Goal: Task Accomplishment & Management: Manage account settings

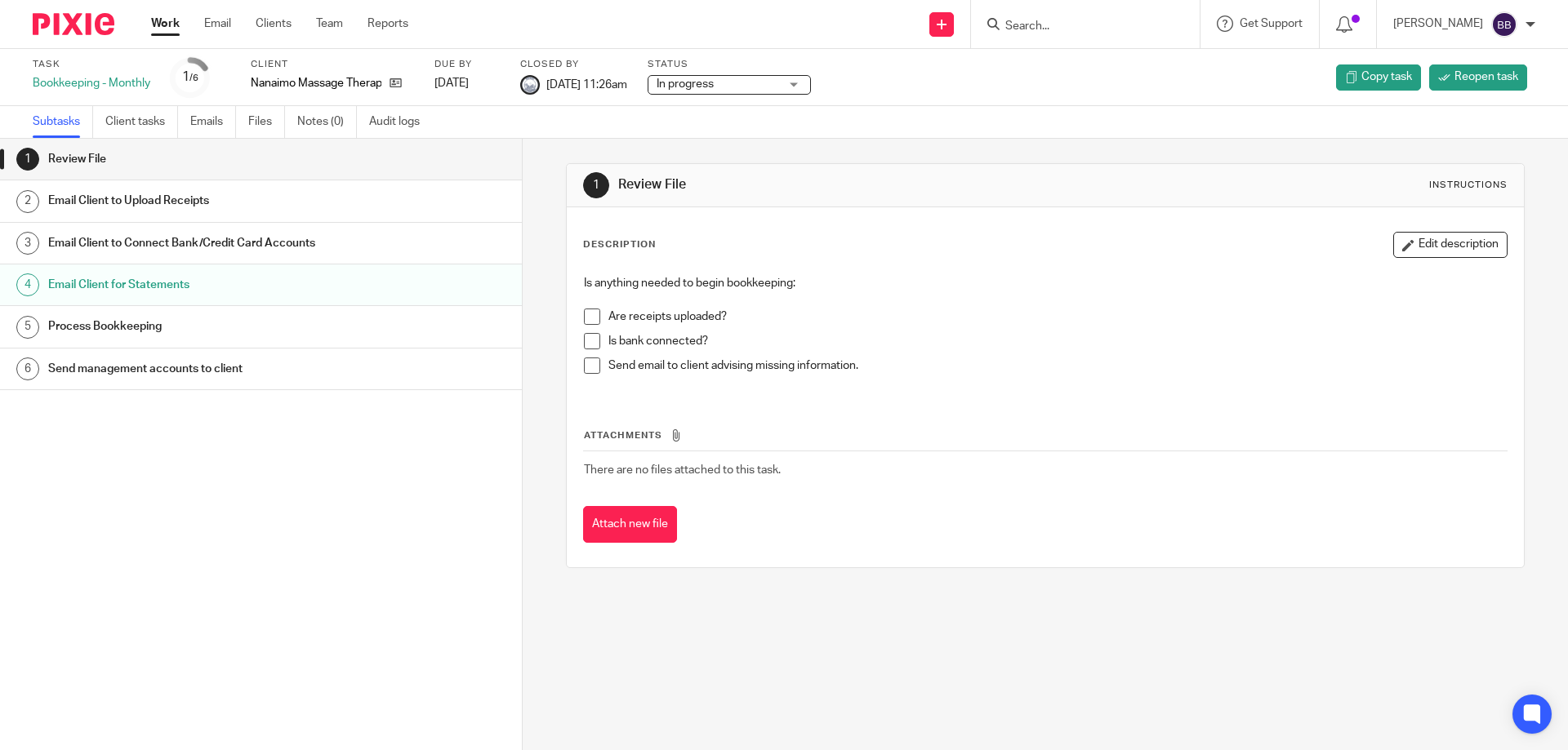
click at [156, 20] on link "Work" at bounding box center [165, 23] width 29 height 16
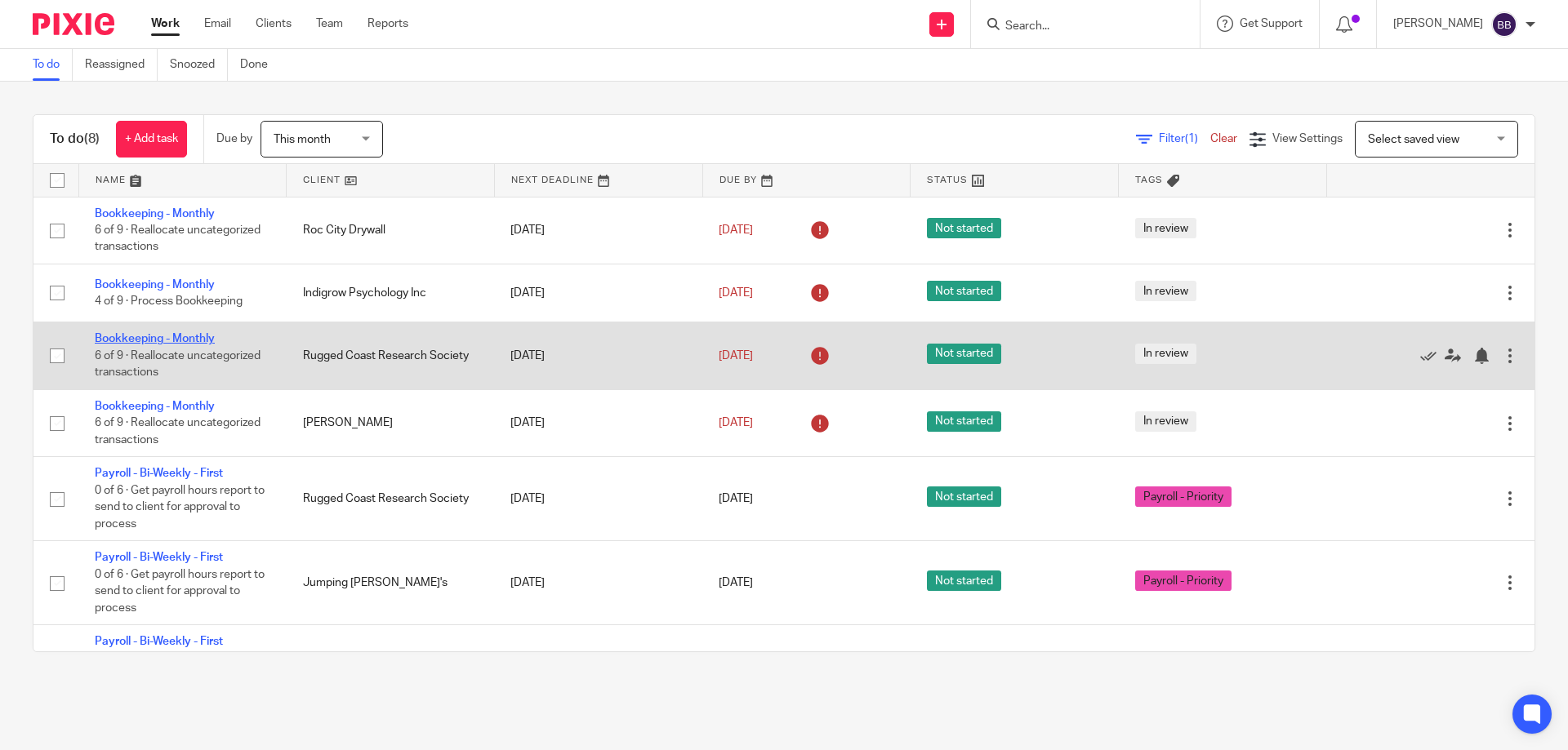
click at [186, 334] on link "Bookkeeping - Monthly" at bounding box center [155, 339] width 120 height 12
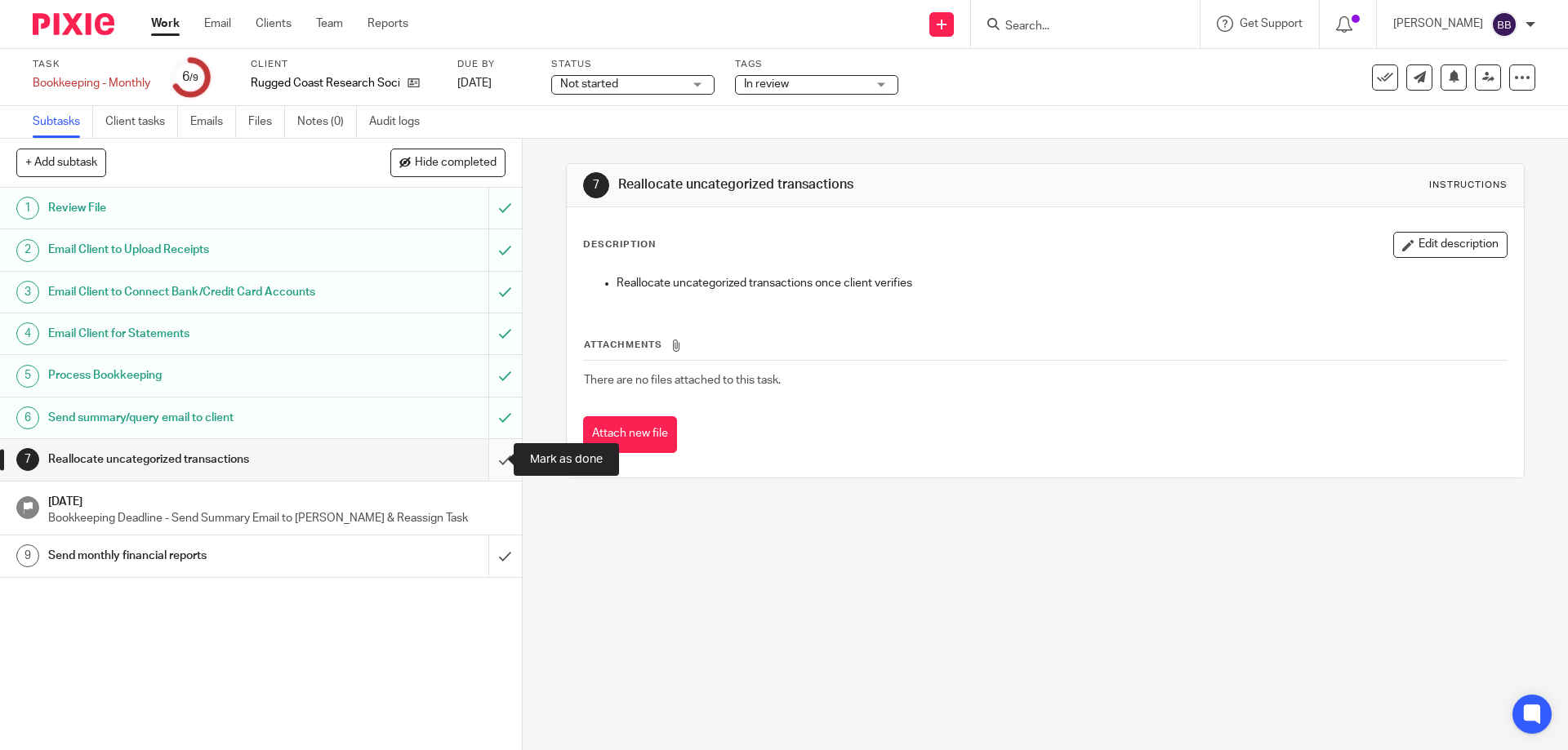
click at [481, 462] on input "submit" at bounding box center [260, 459] width 522 height 40
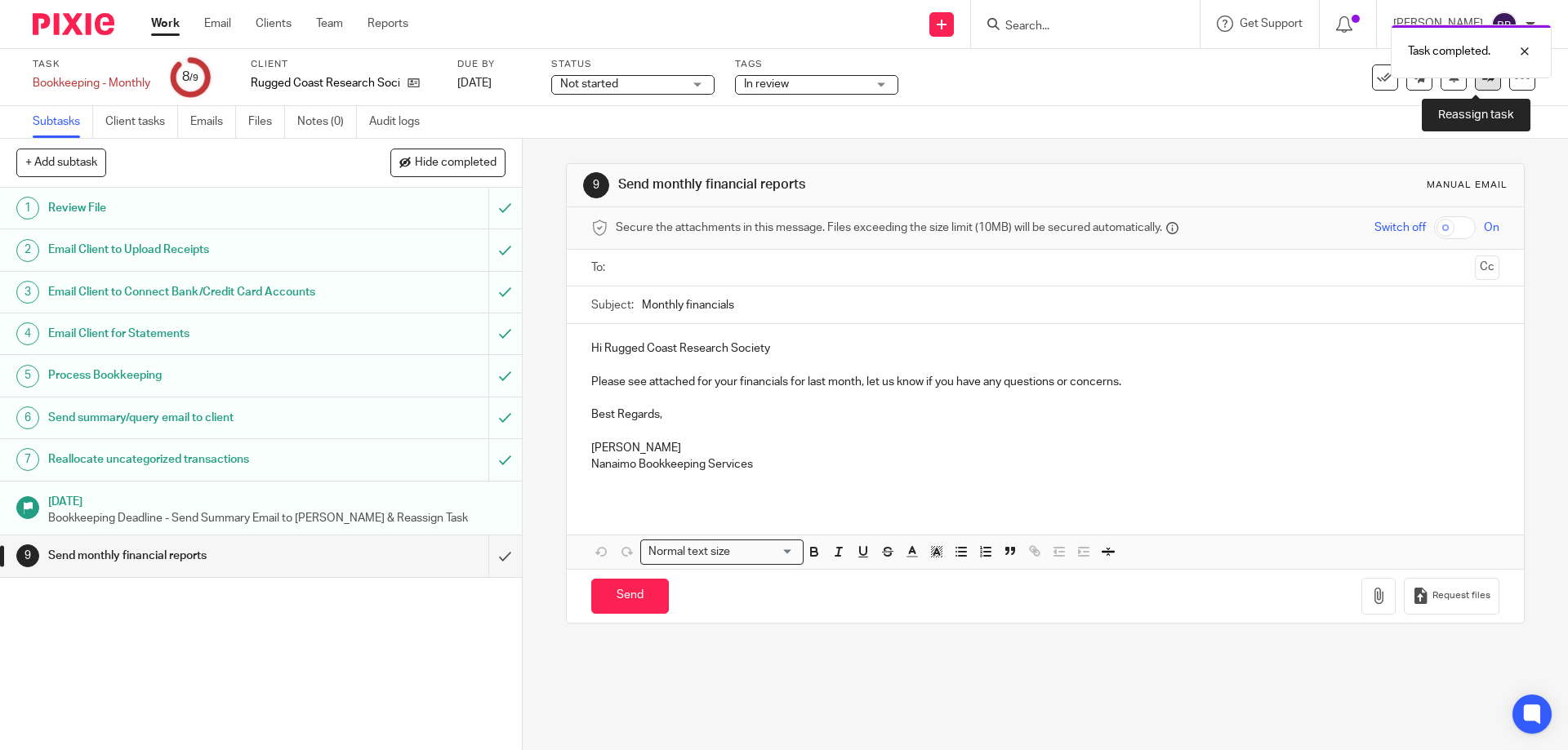
click at [1476, 87] on link at bounding box center [1487, 77] width 26 height 26
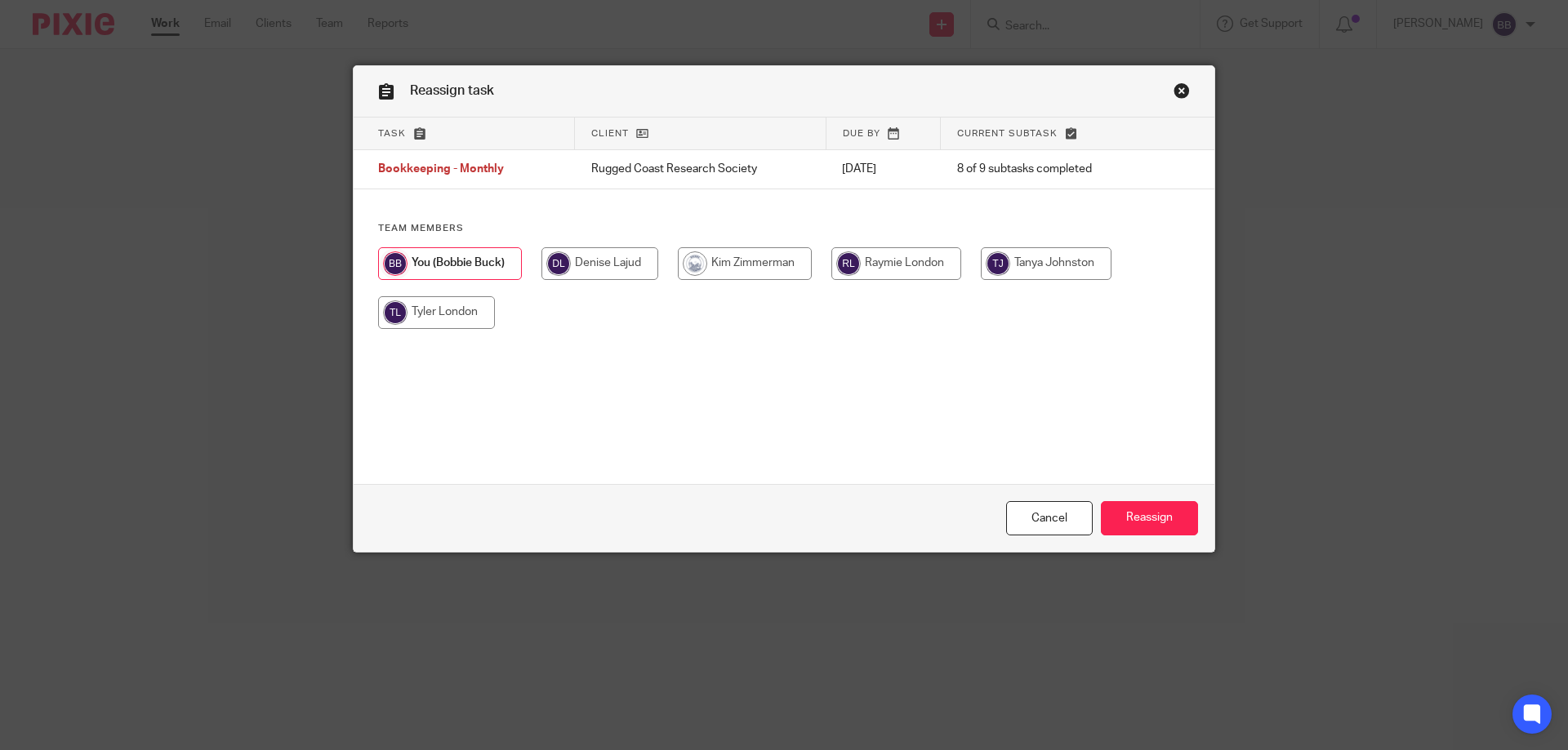
click at [872, 263] on input "radio" at bounding box center [895, 264] width 130 height 33
radio input "true"
click at [1138, 517] on input "Reassign" at bounding box center [1149, 519] width 97 height 36
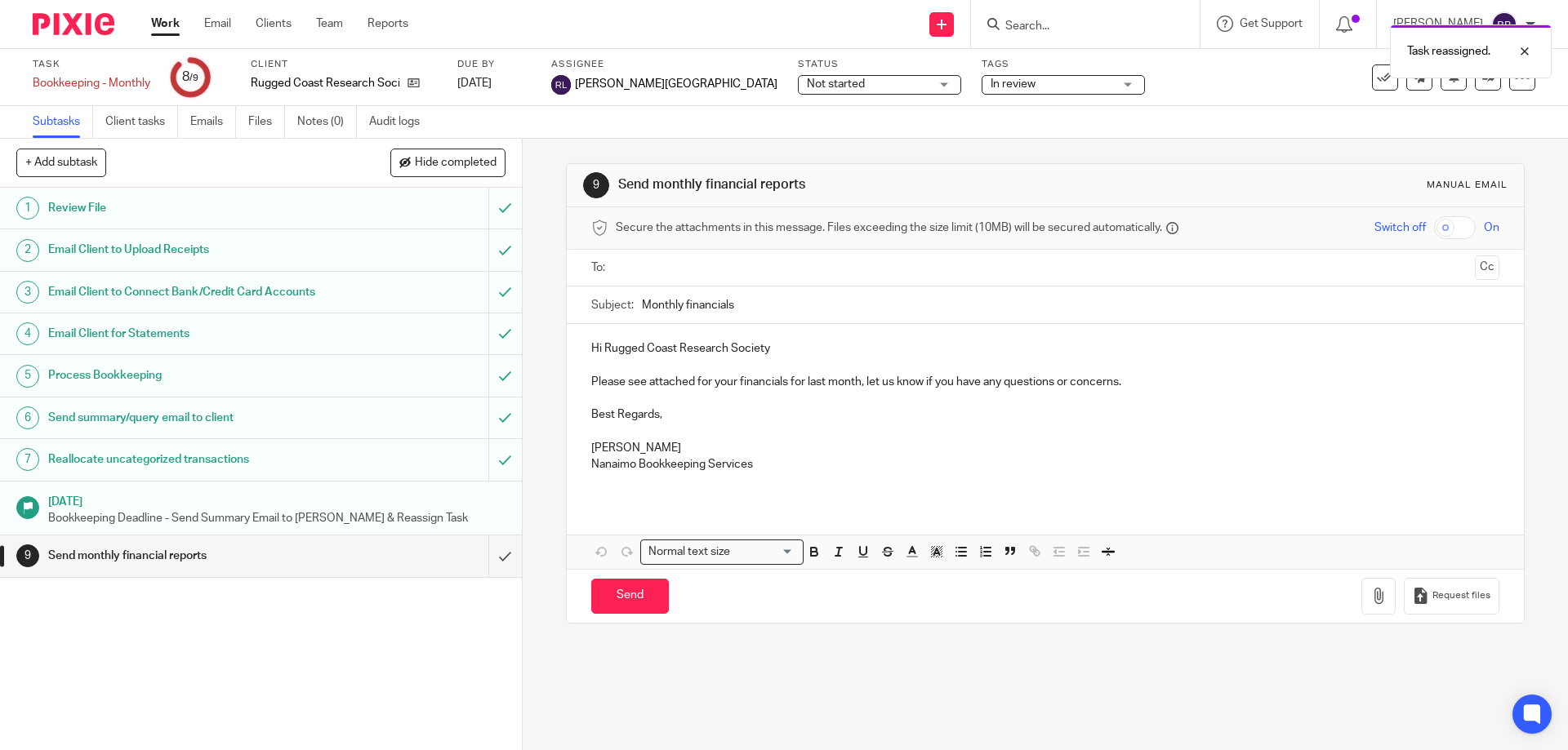
click at [155, 18] on link "Work" at bounding box center [165, 23] width 29 height 16
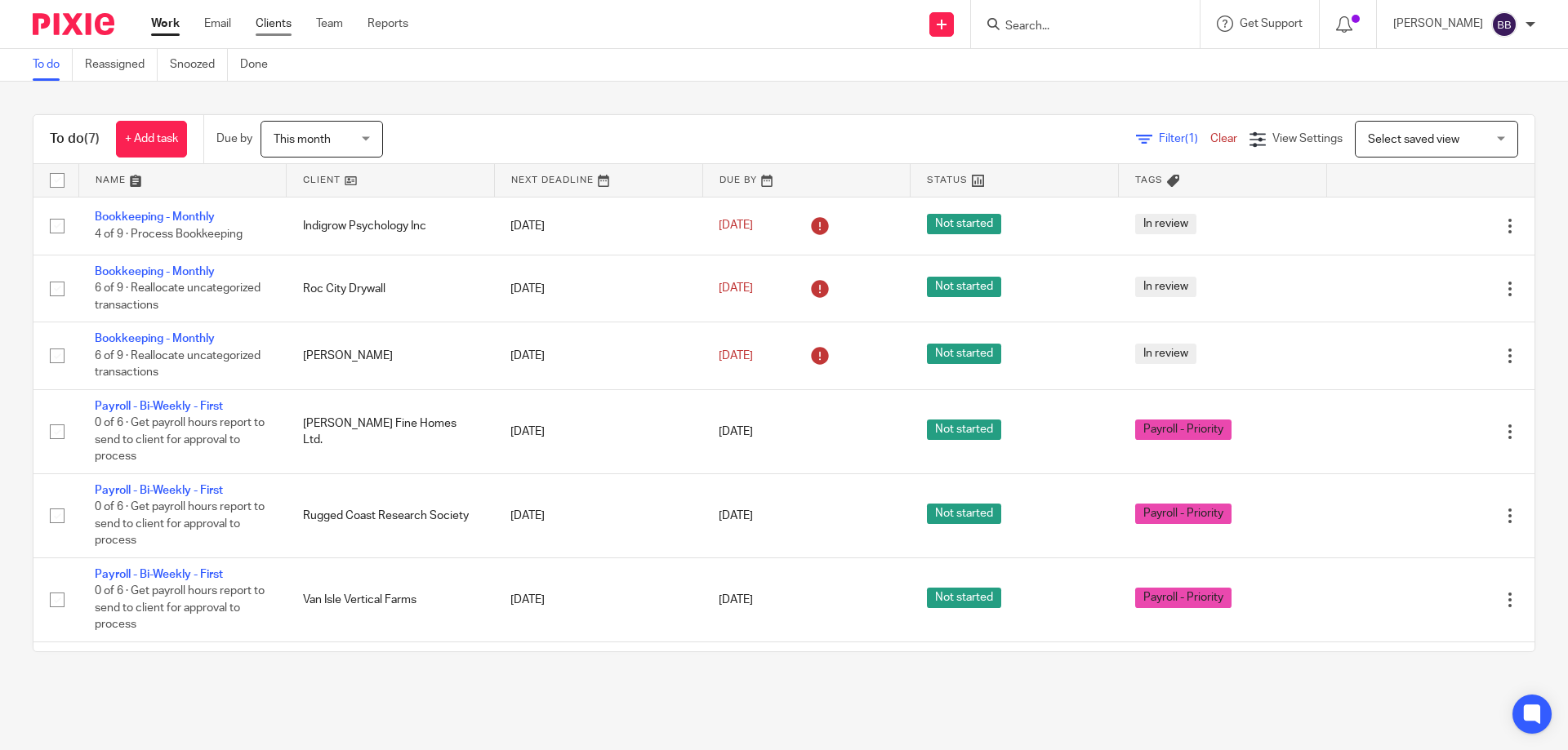
click at [270, 22] on link "Clients" at bounding box center [273, 23] width 36 height 16
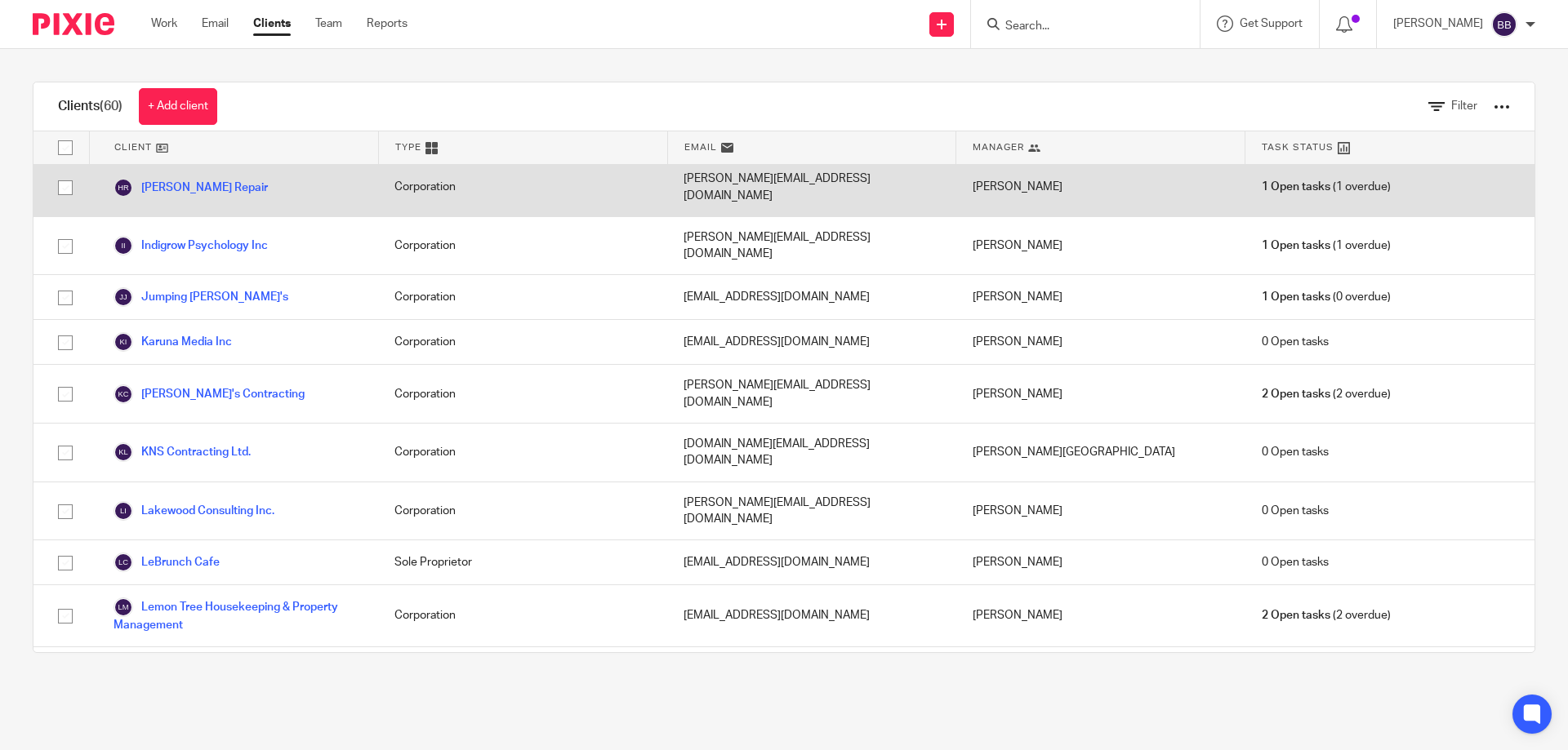
scroll to position [1388, 0]
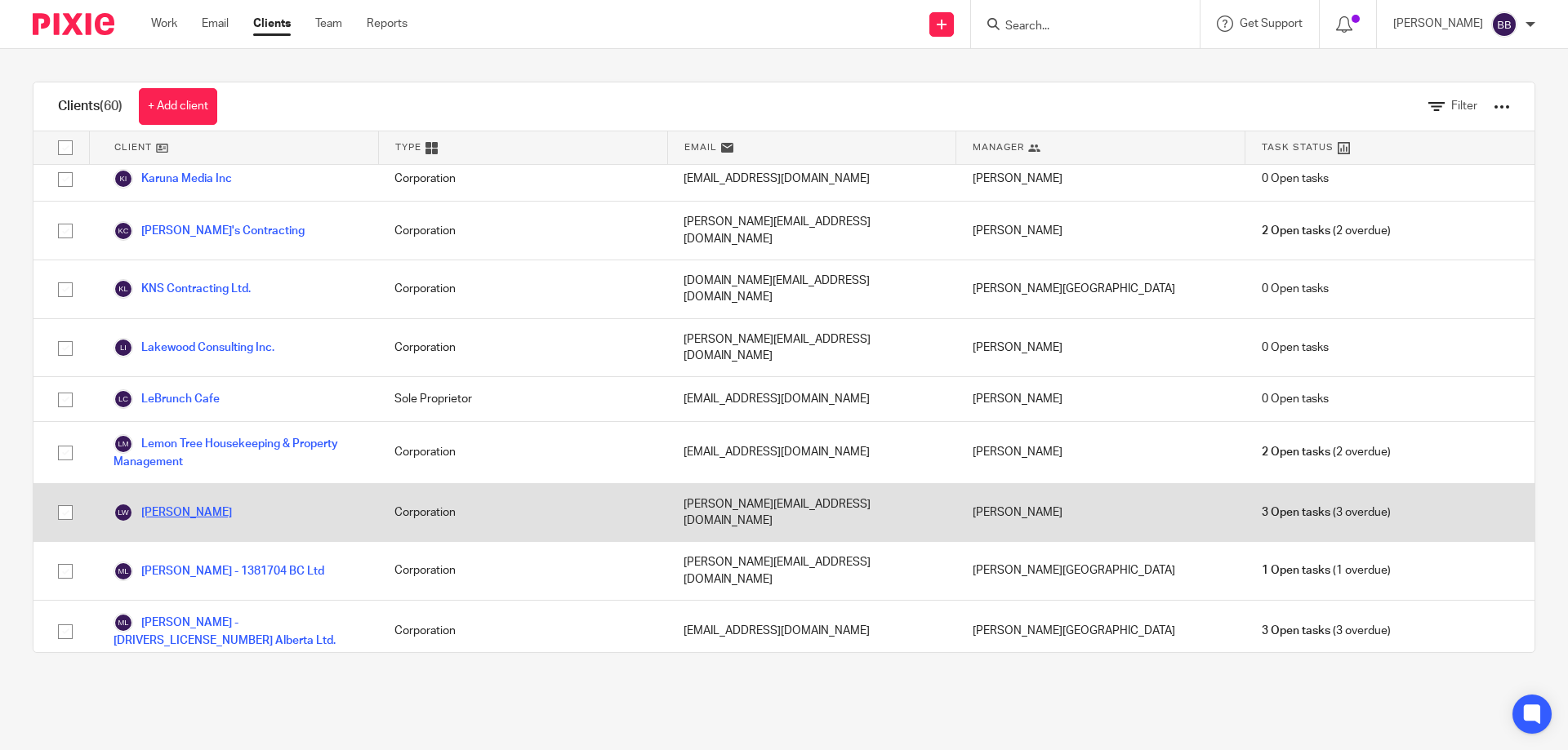
click at [232, 503] on link "[PERSON_NAME]" at bounding box center [172, 513] width 118 height 19
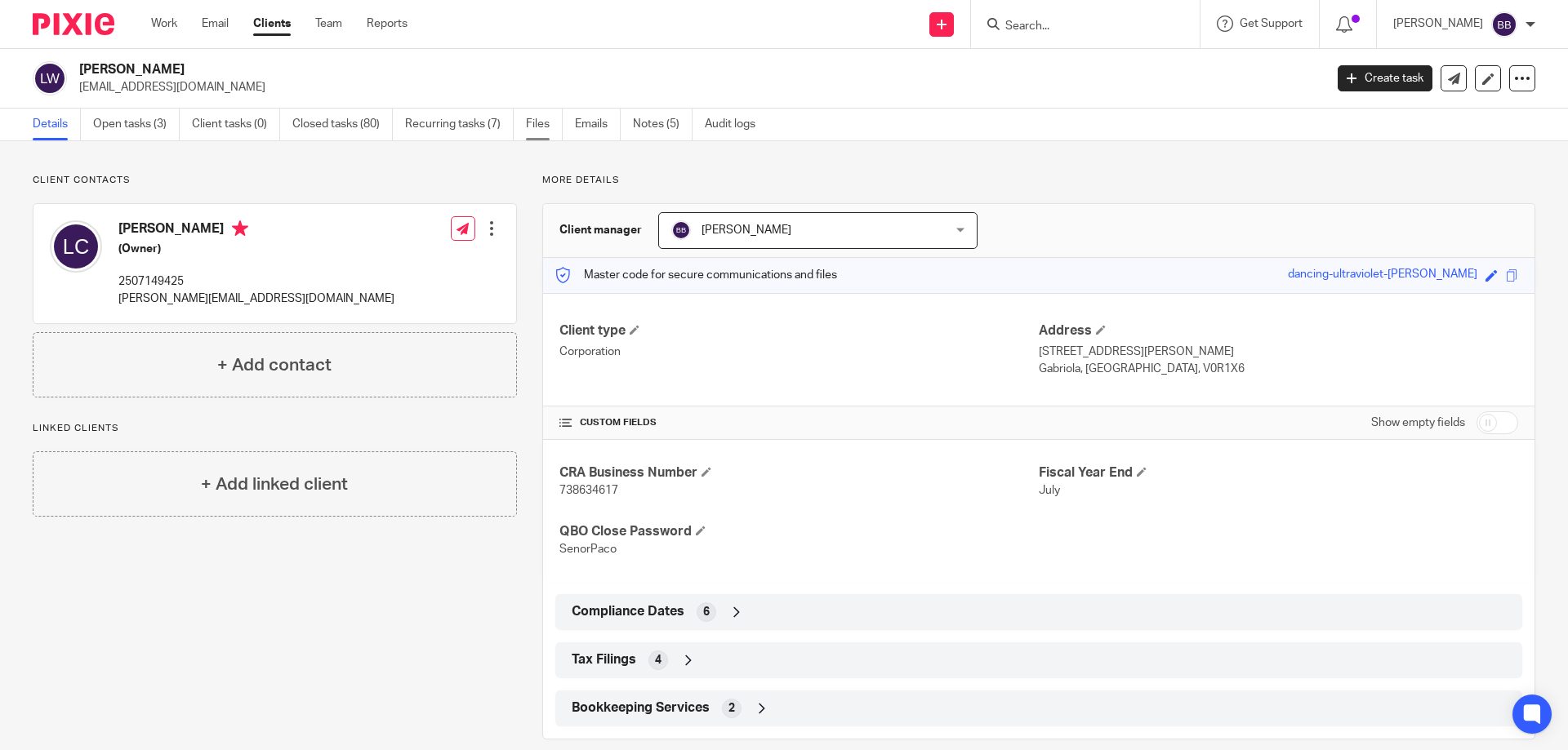
click at [548, 120] on link "Files" at bounding box center [544, 124] width 37 height 32
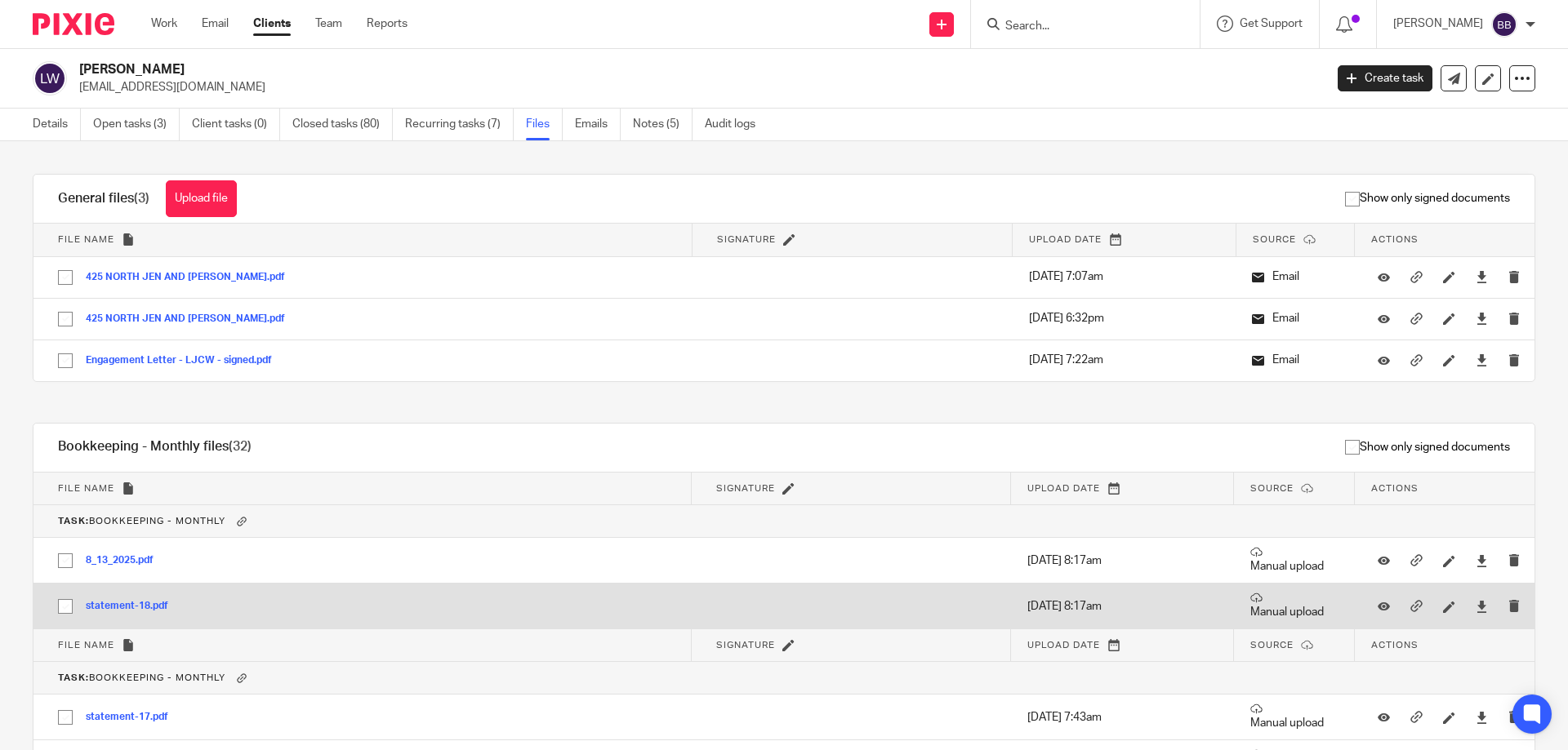
drag, startPoint x: 121, startPoint y: 601, endPoint x: 153, endPoint y: 588, distance: 34.5
click at [123, 601] on button "statement-18.pdf" at bounding box center [133, 607] width 95 height 12
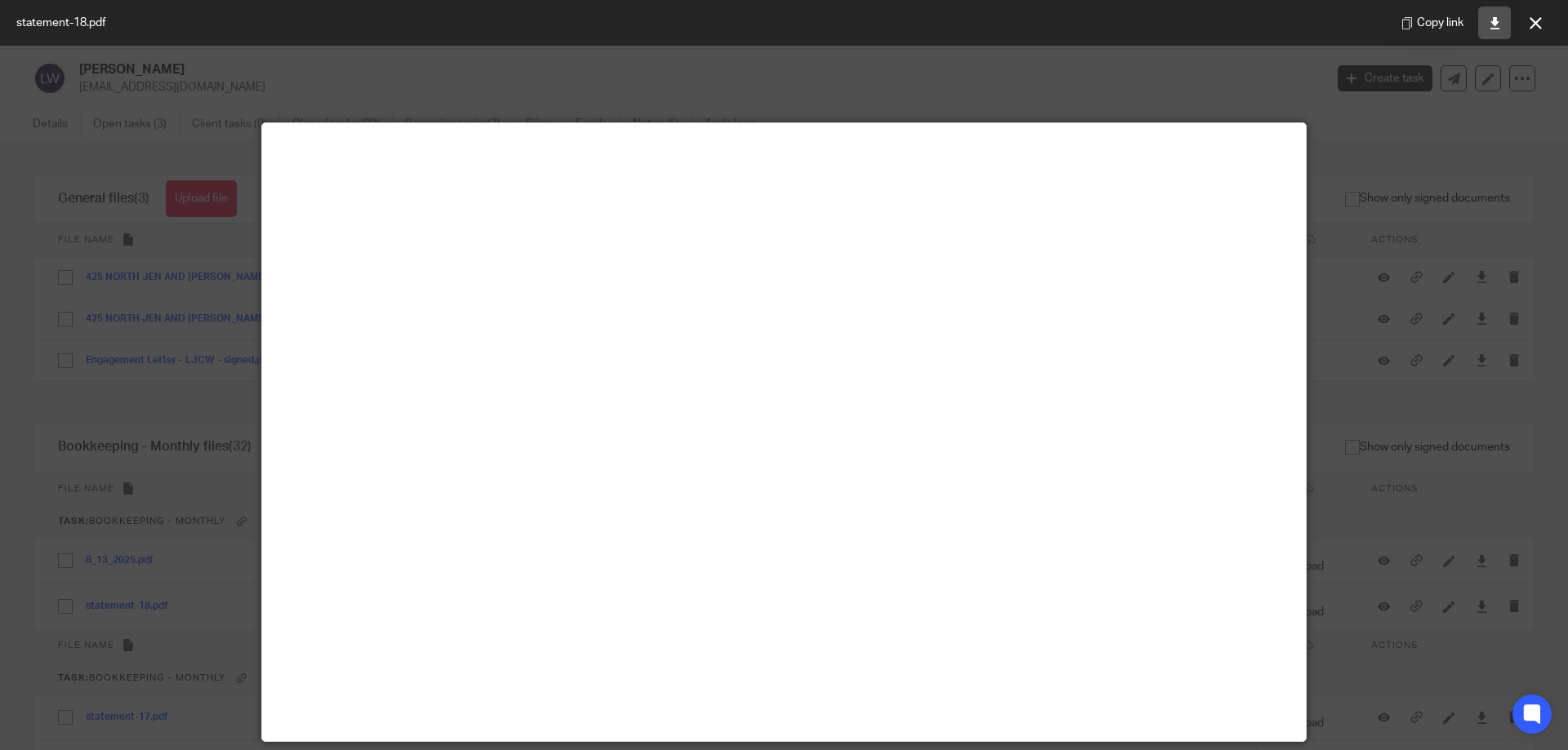
click at [1490, 17] on icon at bounding box center [1494, 23] width 12 height 12
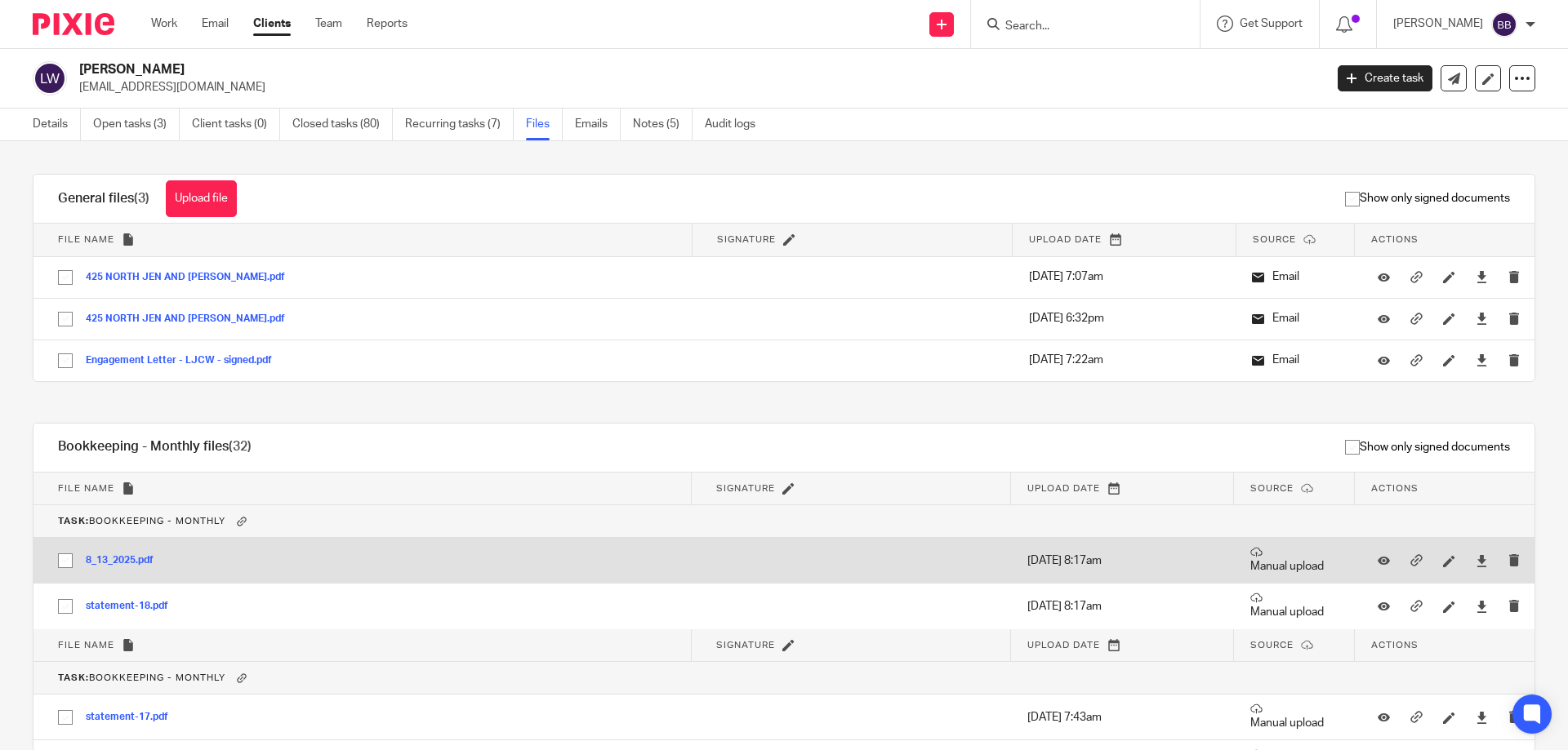
click at [120, 562] on button "8_13_2025.pdf" at bounding box center [125, 561] width 80 height 12
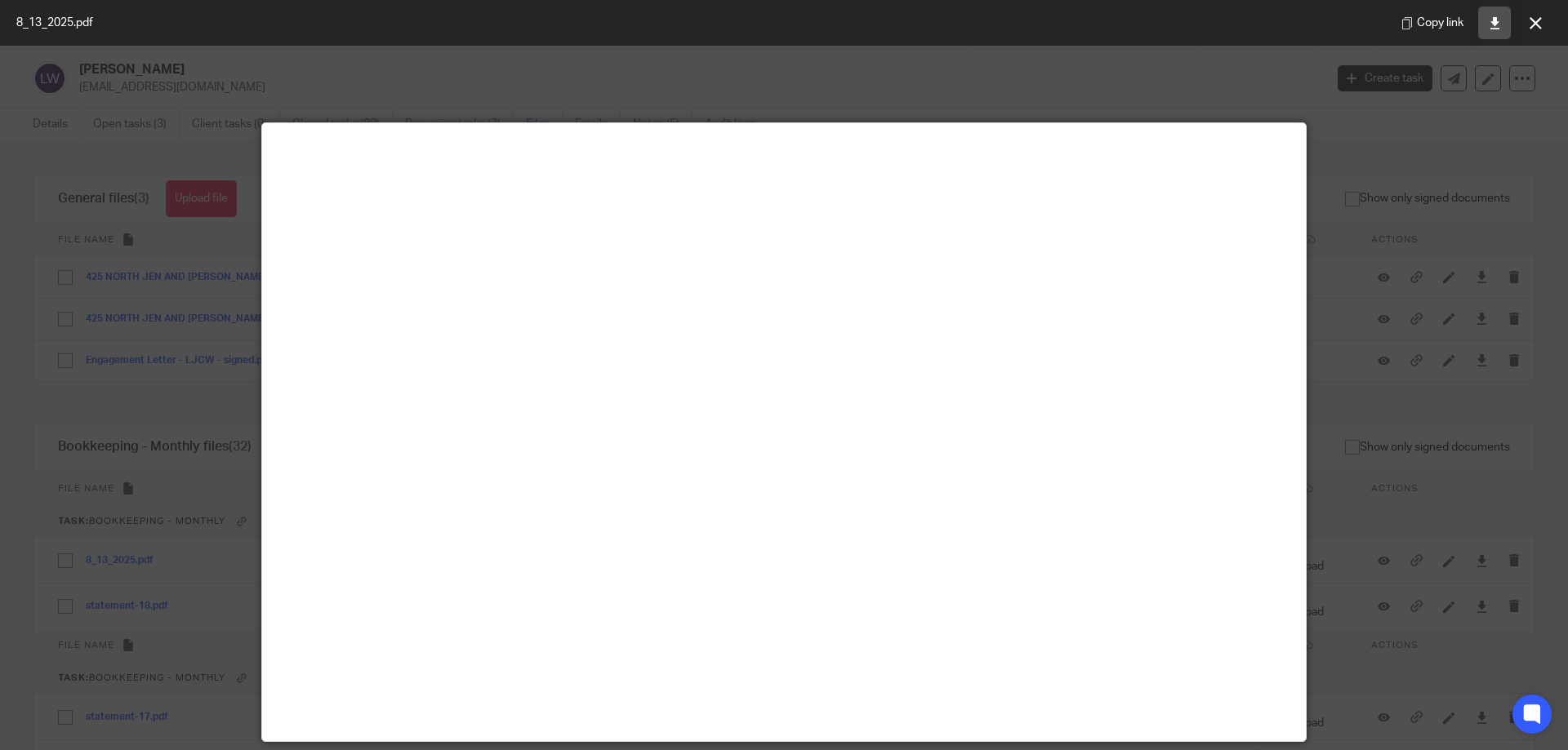
click at [1489, 25] on icon at bounding box center [1494, 23] width 12 height 12
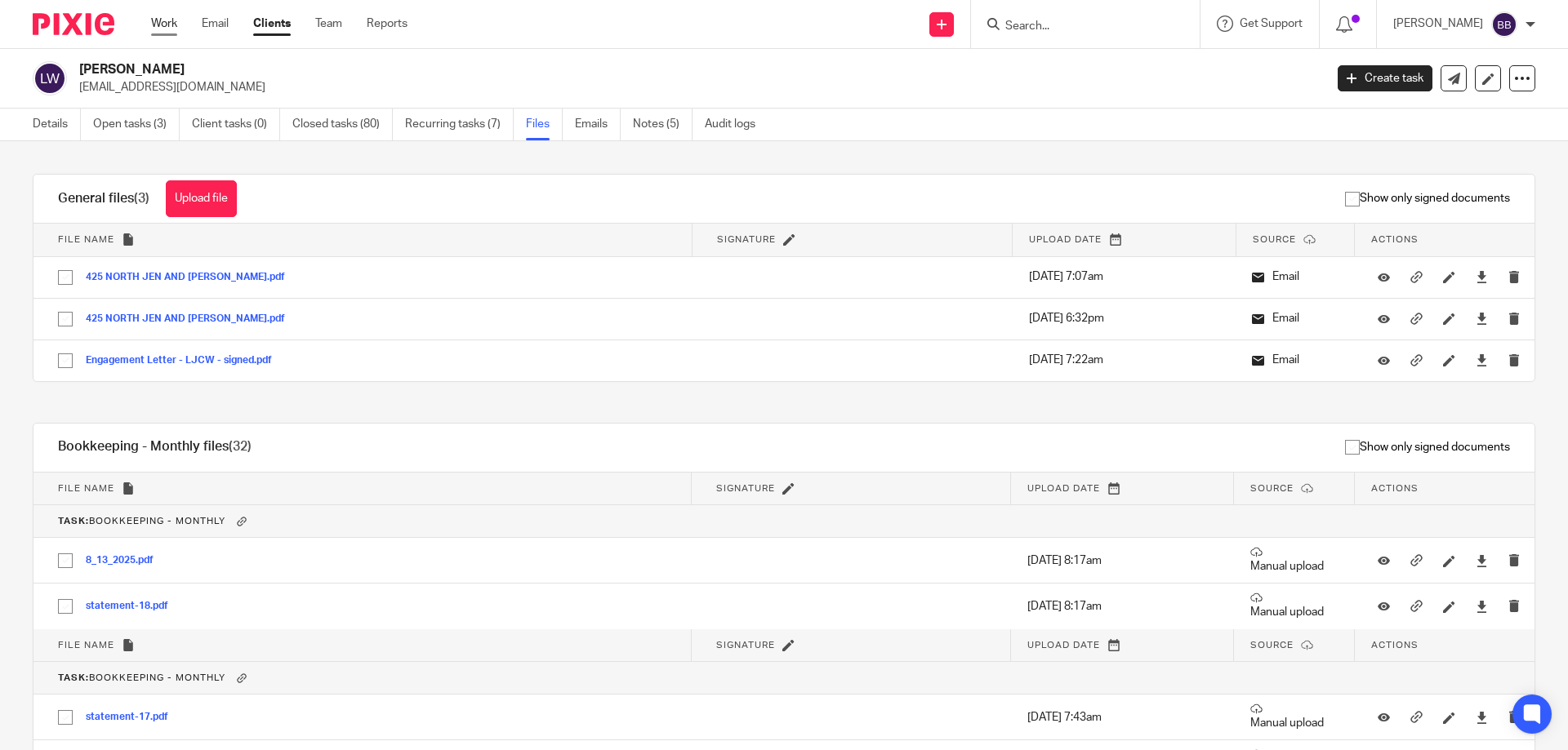
click at [165, 26] on link "Work" at bounding box center [163, 23] width 26 height 16
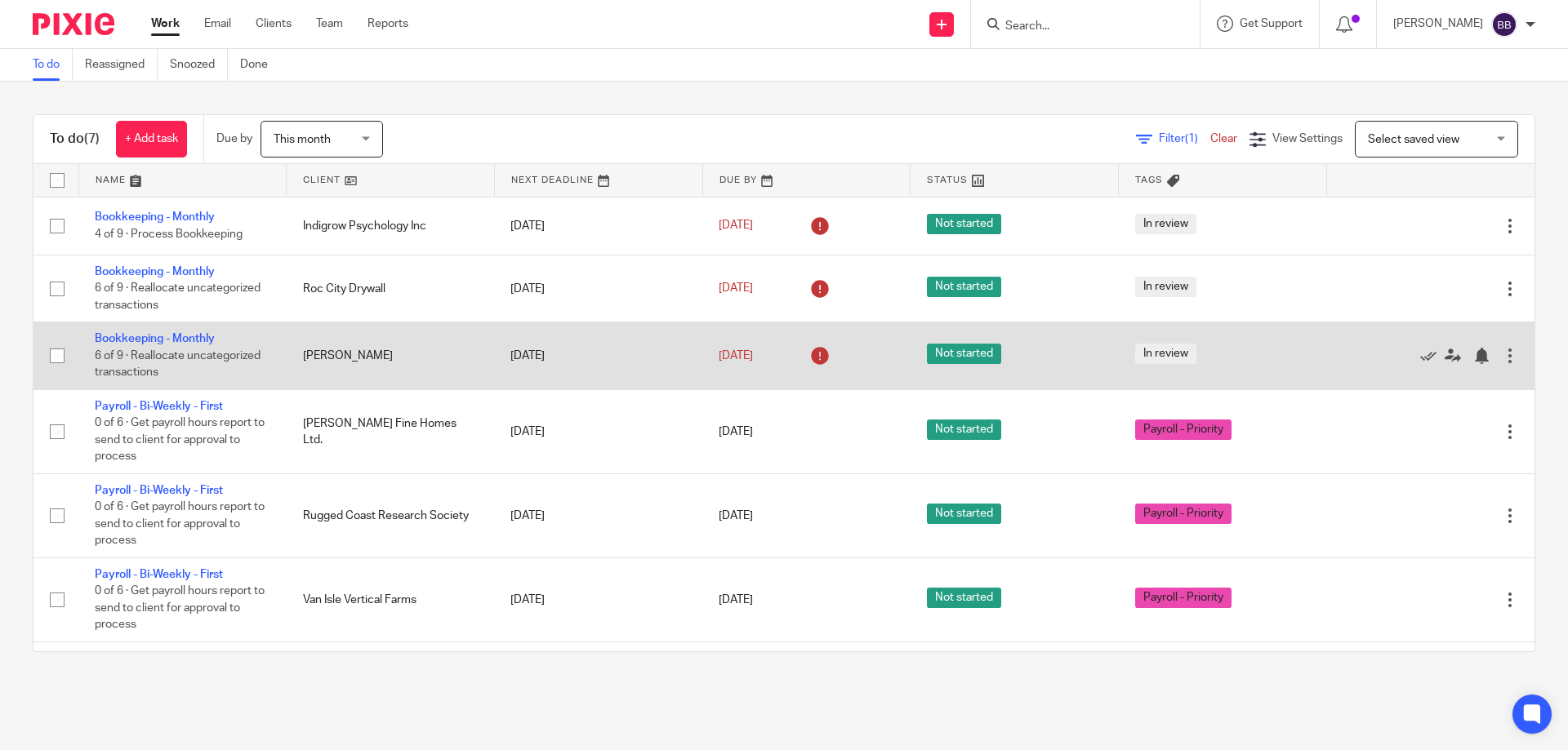
click at [131, 332] on td "Bookkeeping - Monthly 6 of 9 · Reallocate uncategorized transactions" at bounding box center [183, 356] width 208 height 67
click at [138, 336] on link "Bookkeeping - Monthly" at bounding box center [155, 339] width 120 height 12
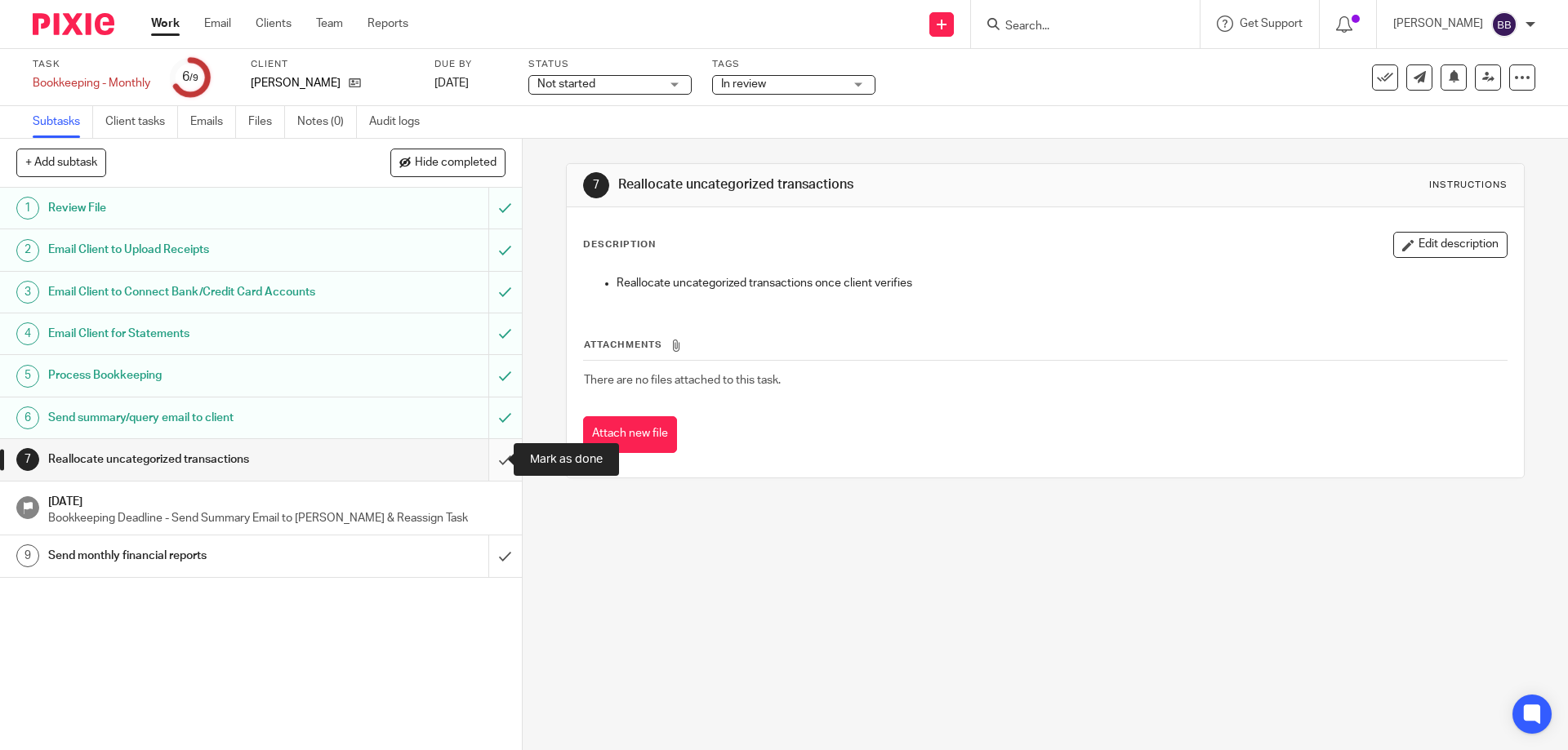
click at [491, 459] on input "submit" at bounding box center [260, 459] width 522 height 40
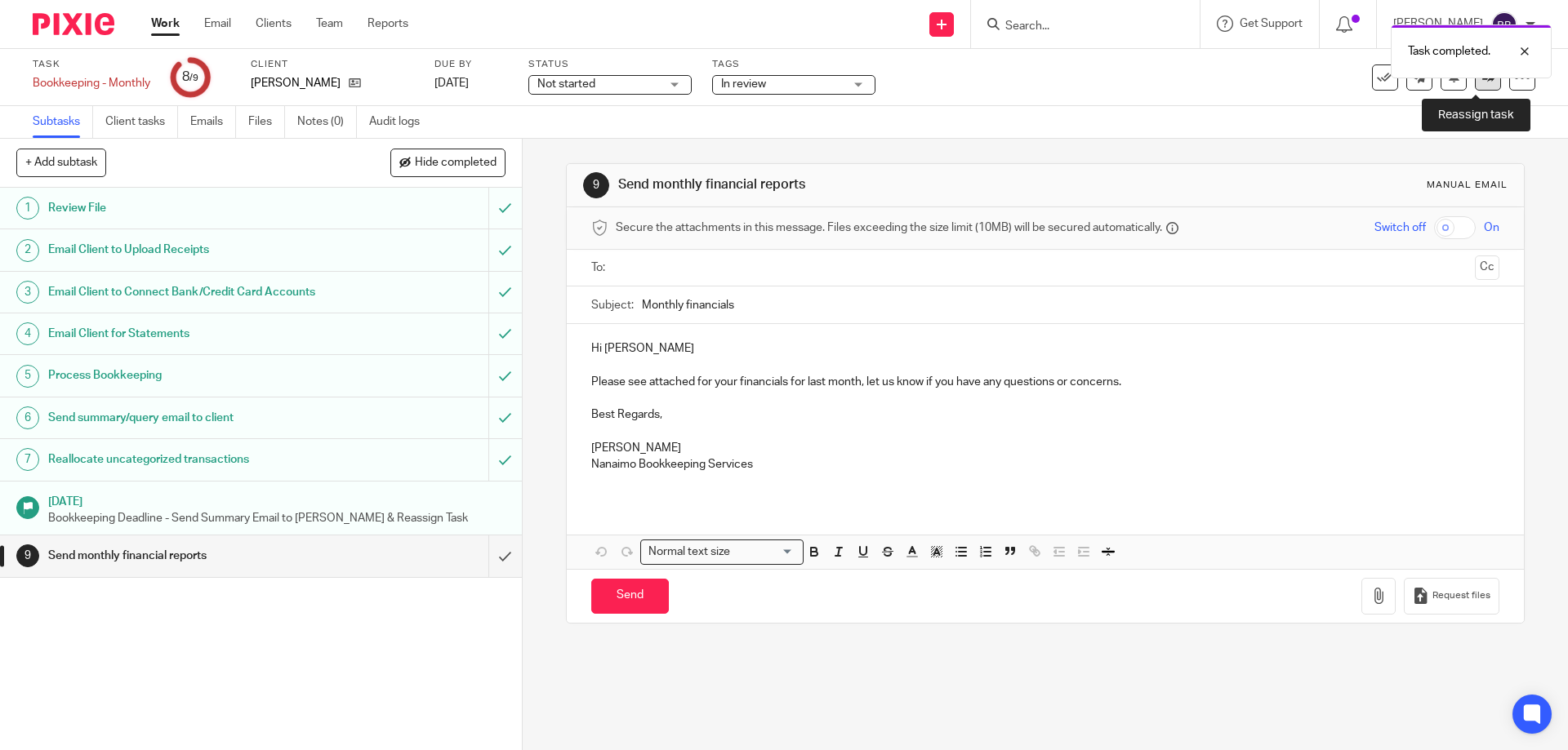
click at [1478, 85] on link at bounding box center [1487, 77] width 26 height 26
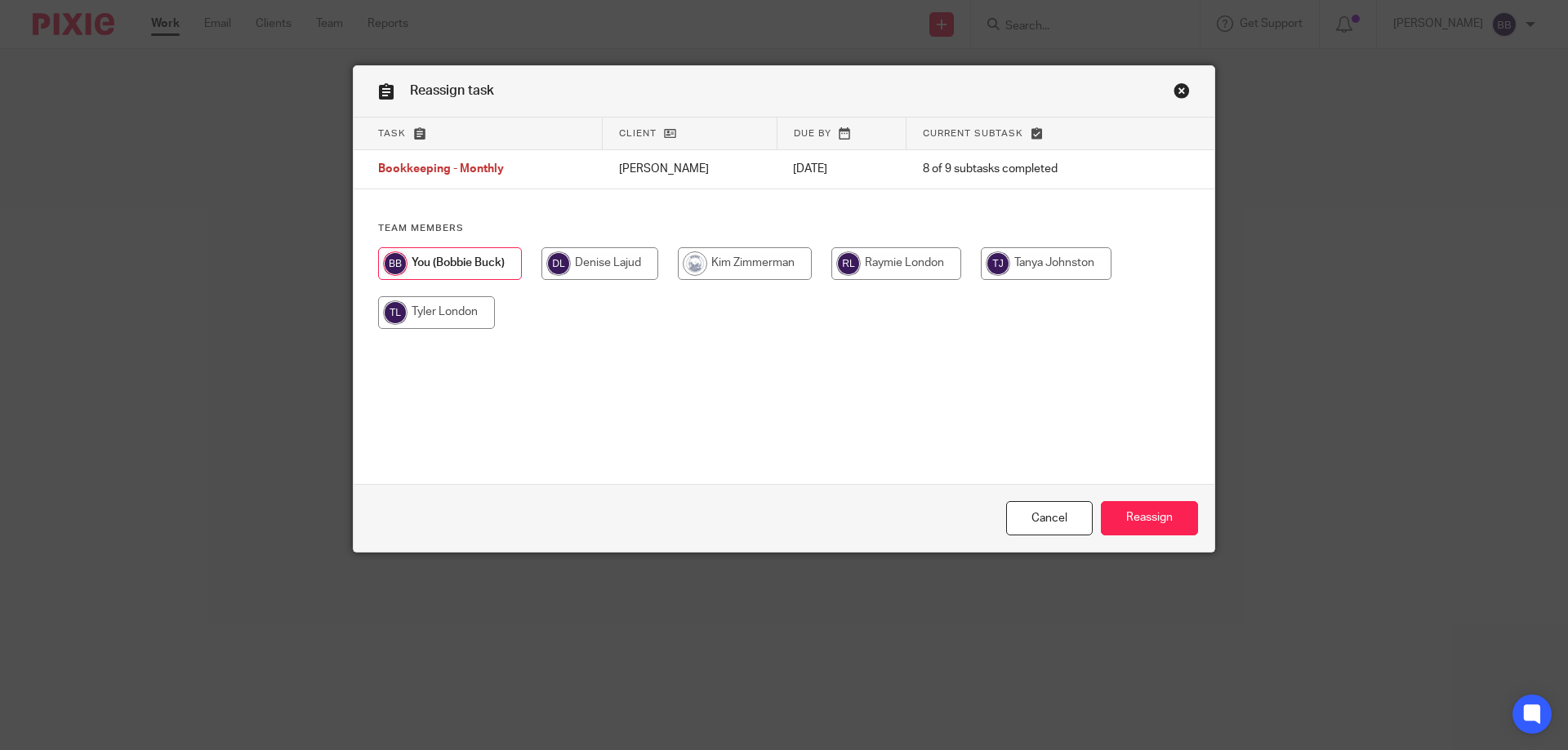
click at [894, 269] on input "radio" at bounding box center [895, 264] width 130 height 33
radio input "true"
drag, startPoint x: 1138, startPoint y: 525, endPoint x: 1156, endPoint y: 517, distance: 19.7
click at [1139, 524] on input "Reassign" at bounding box center [1149, 519] width 97 height 36
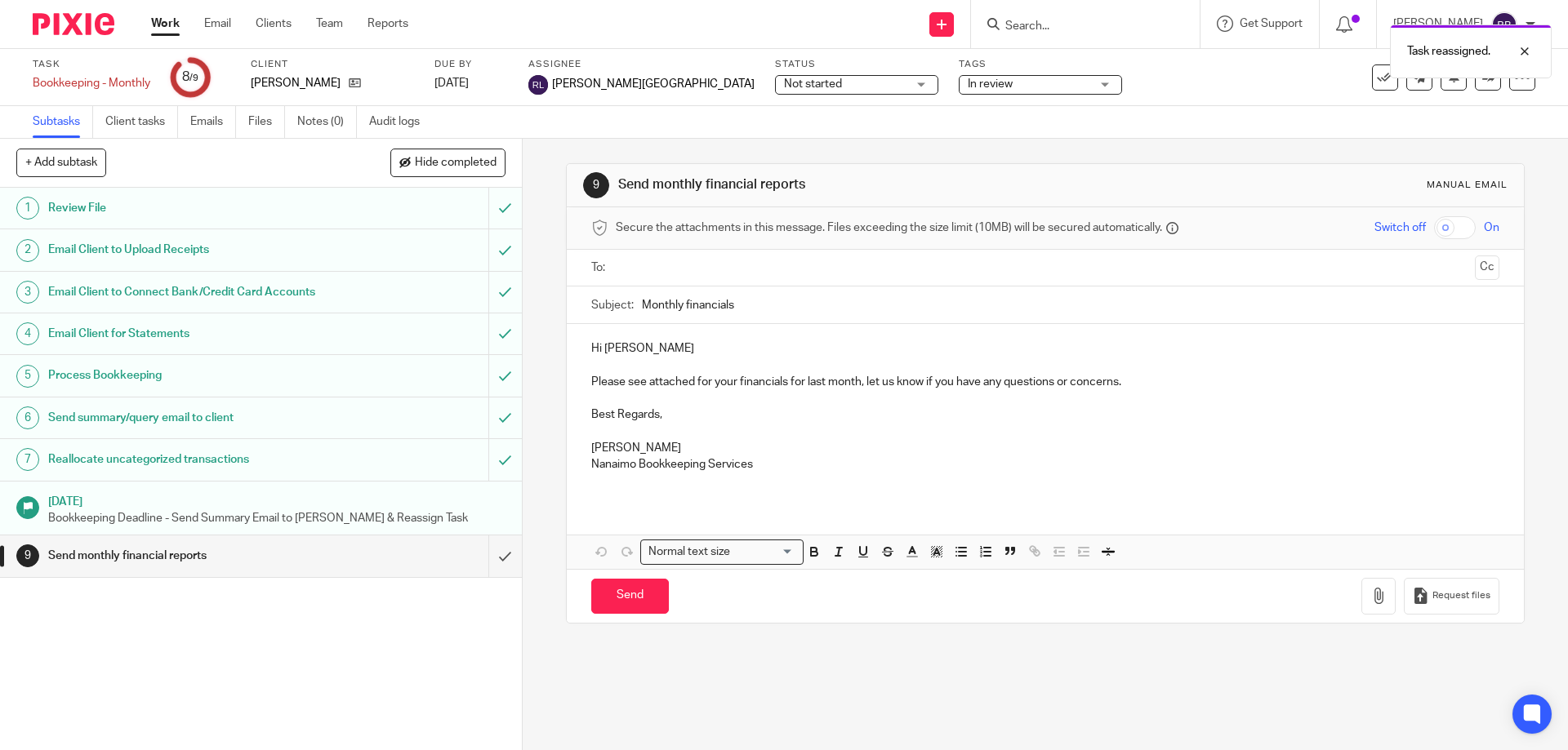
click at [160, 24] on link "Work" at bounding box center [165, 23] width 29 height 16
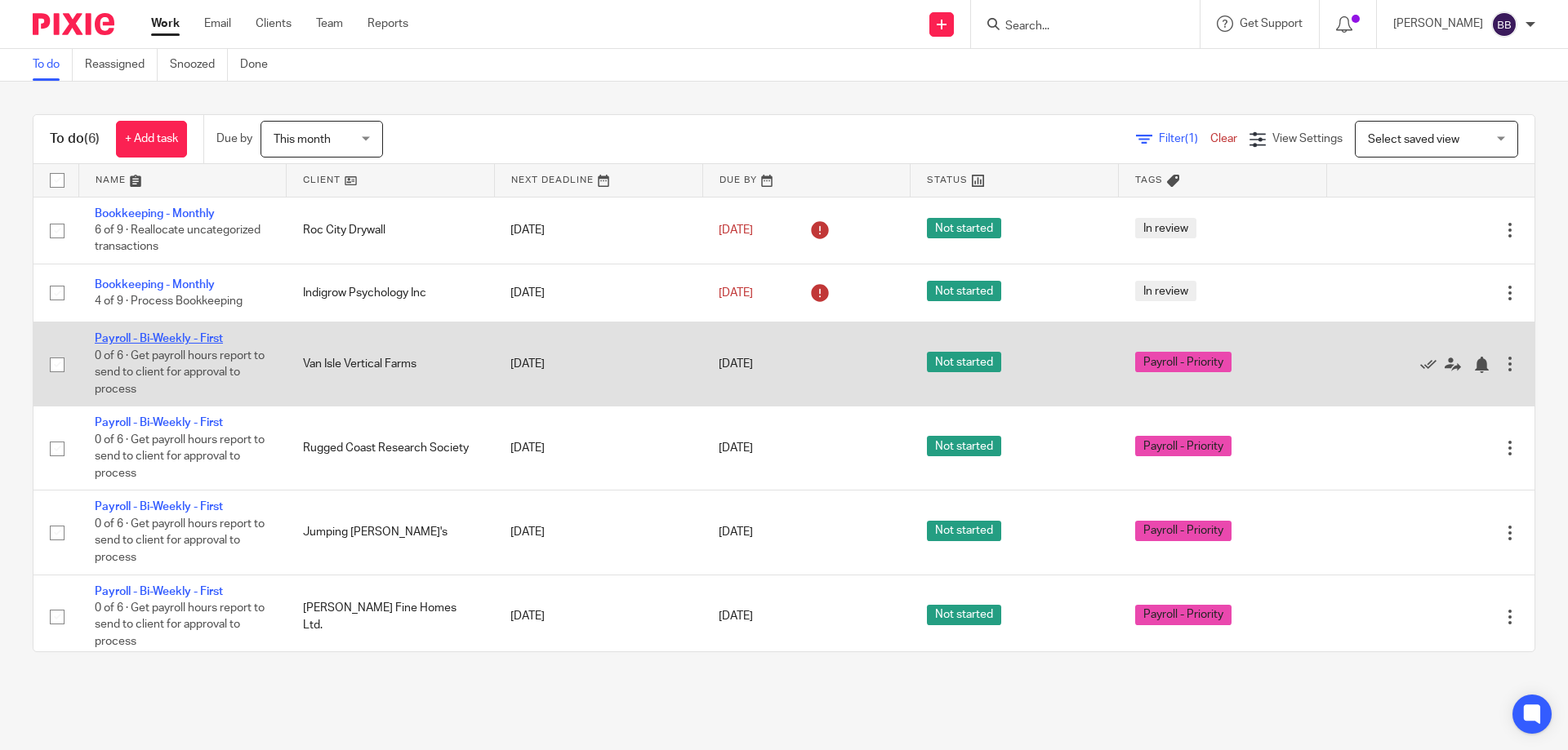
click at [158, 340] on link "Payroll - Bi-Weekly - First" at bounding box center [159, 339] width 128 height 12
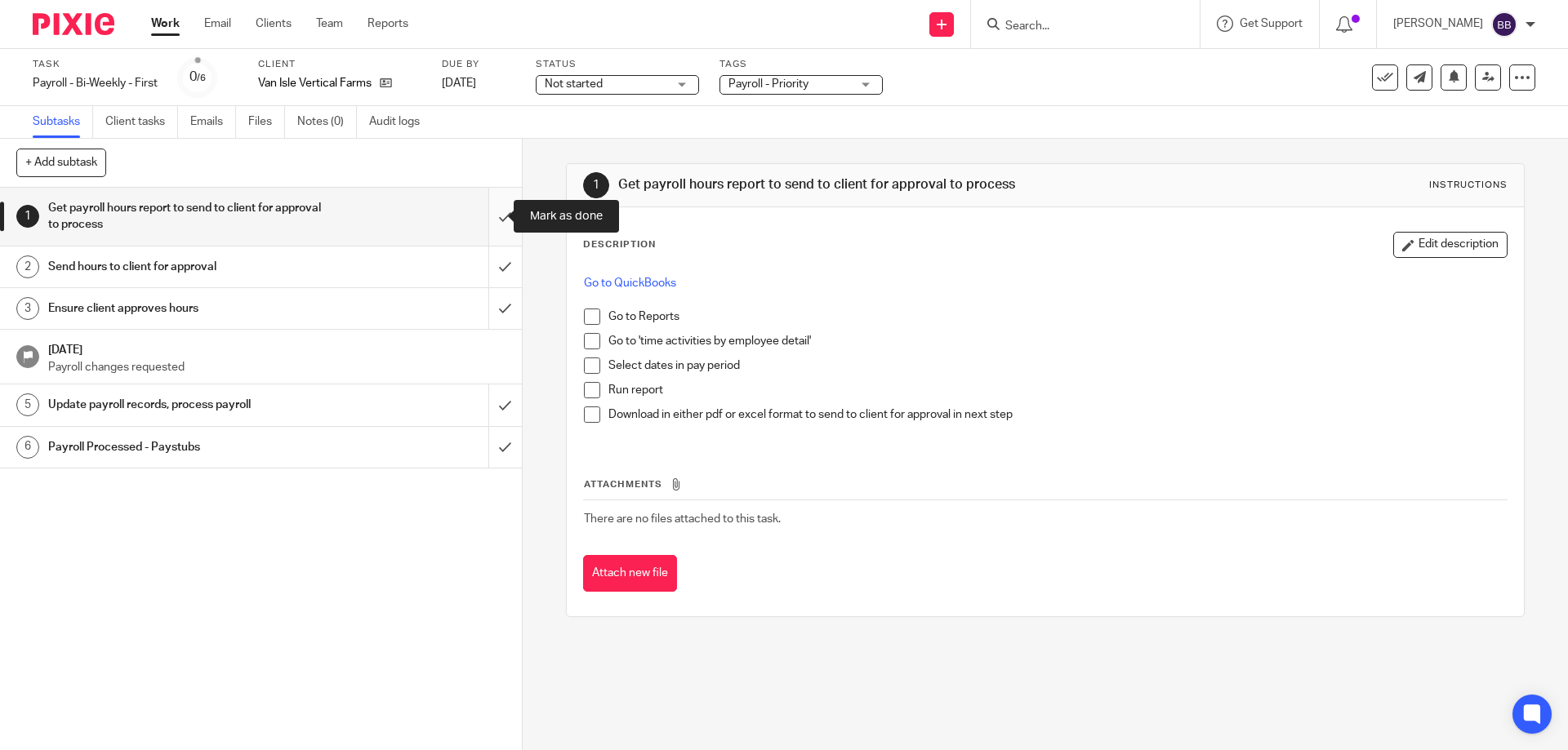
click at [487, 220] on input "submit" at bounding box center [260, 216] width 522 height 58
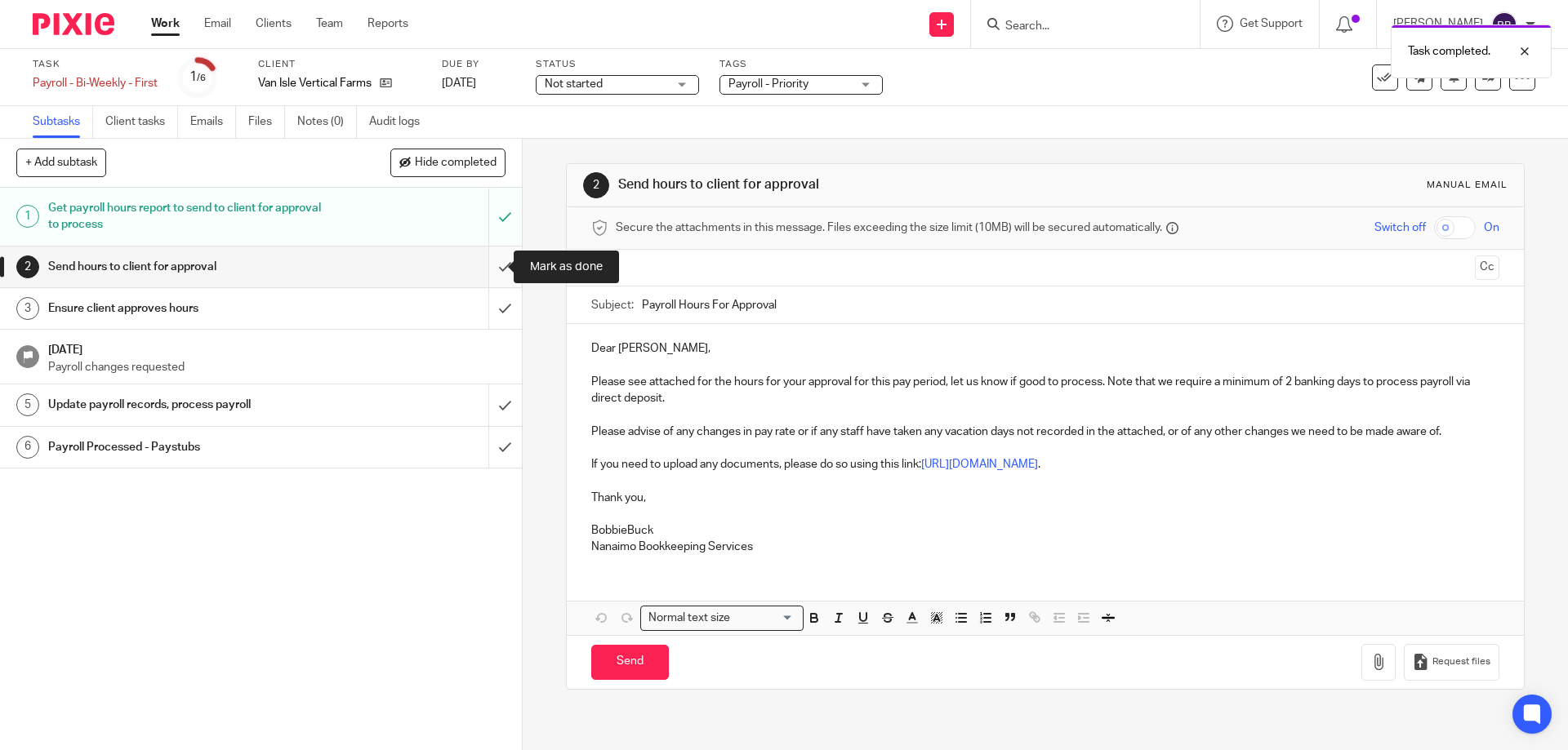
click at [486, 263] on input "submit" at bounding box center [260, 267] width 522 height 40
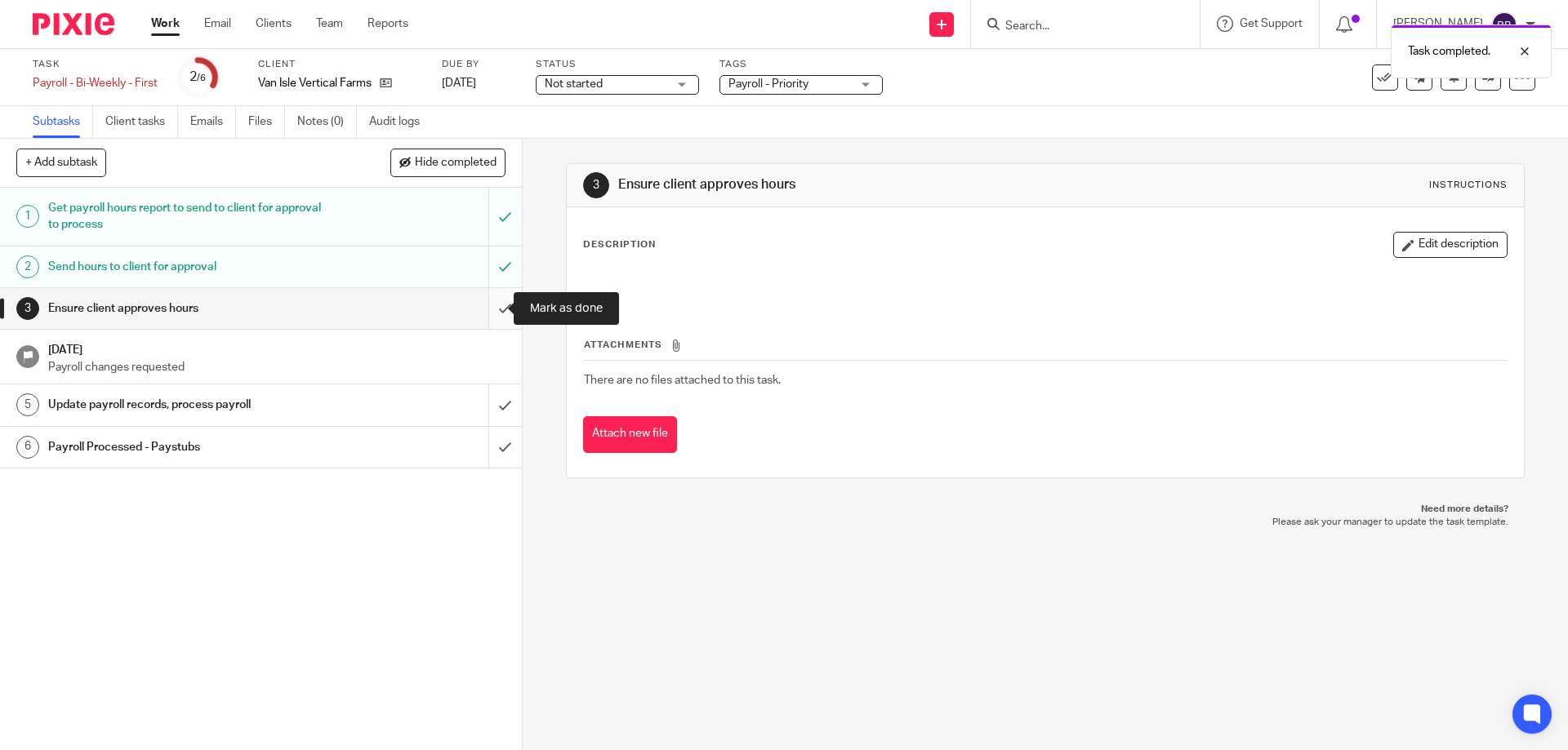
click at [487, 304] on input "submit" at bounding box center [260, 308] width 522 height 40
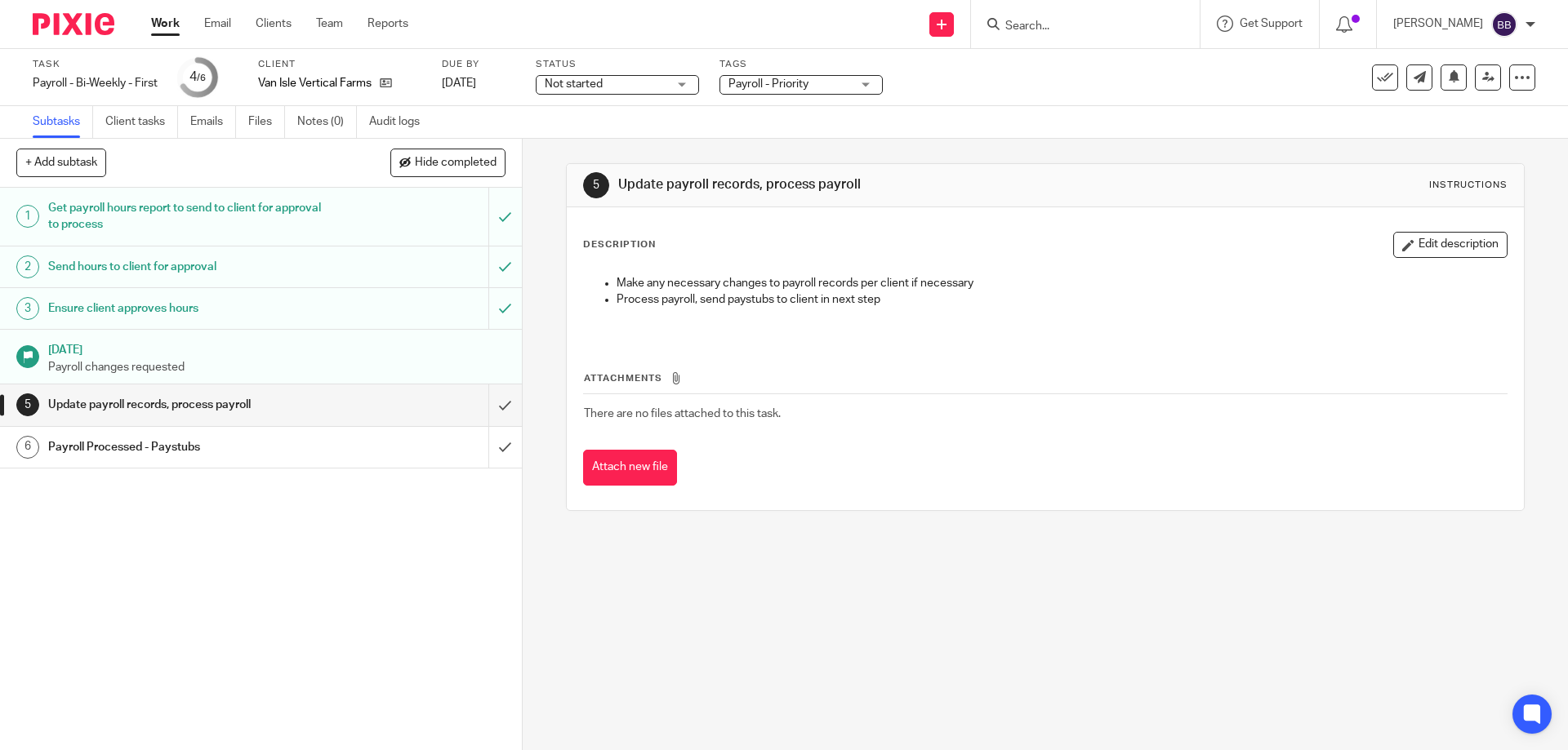
click at [163, 20] on link "Work" at bounding box center [165, 23] width 29 height 16
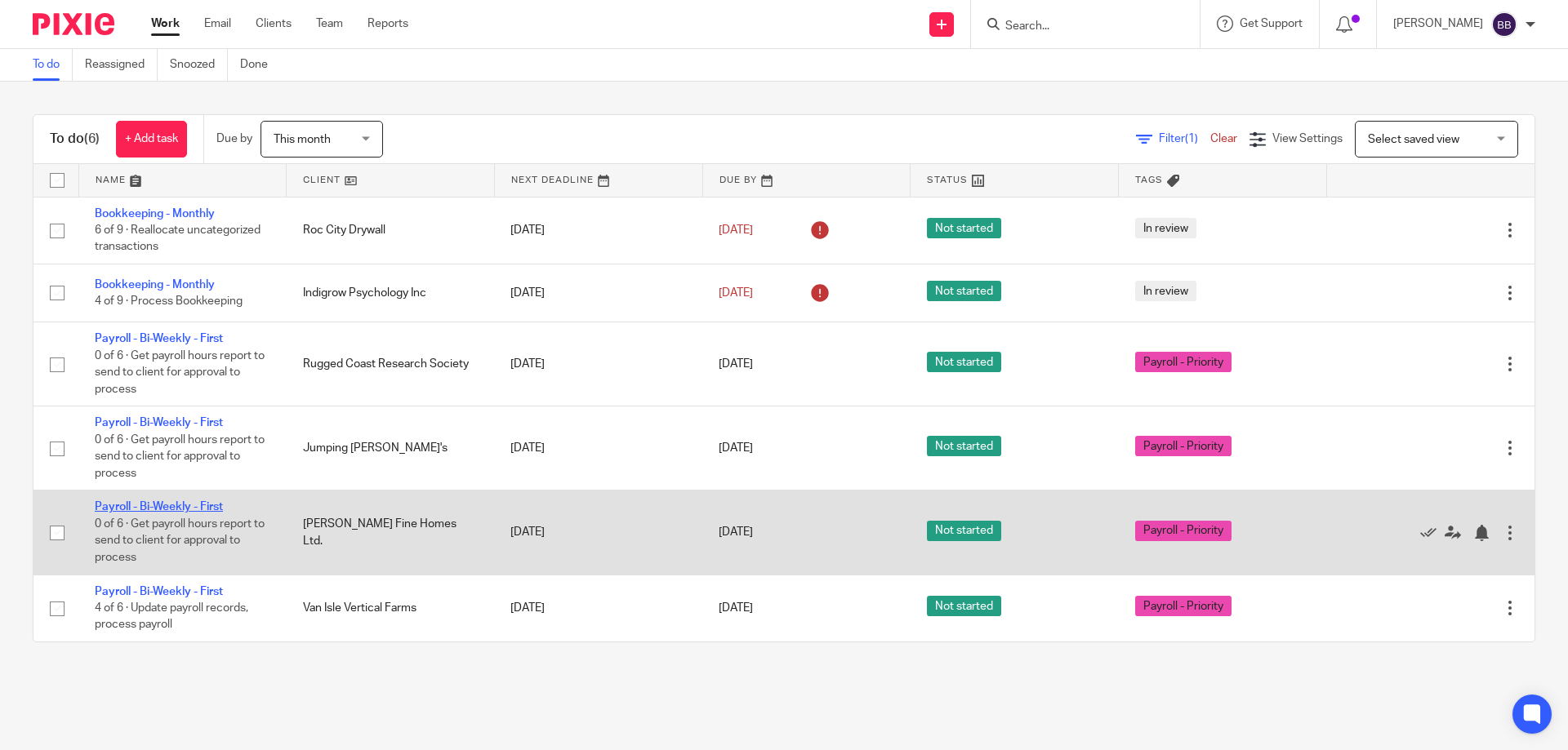
click at [171, 503] on link "Payroll - Bi-Weekly - First" at bounding box center [159, 507] width 128 height 12
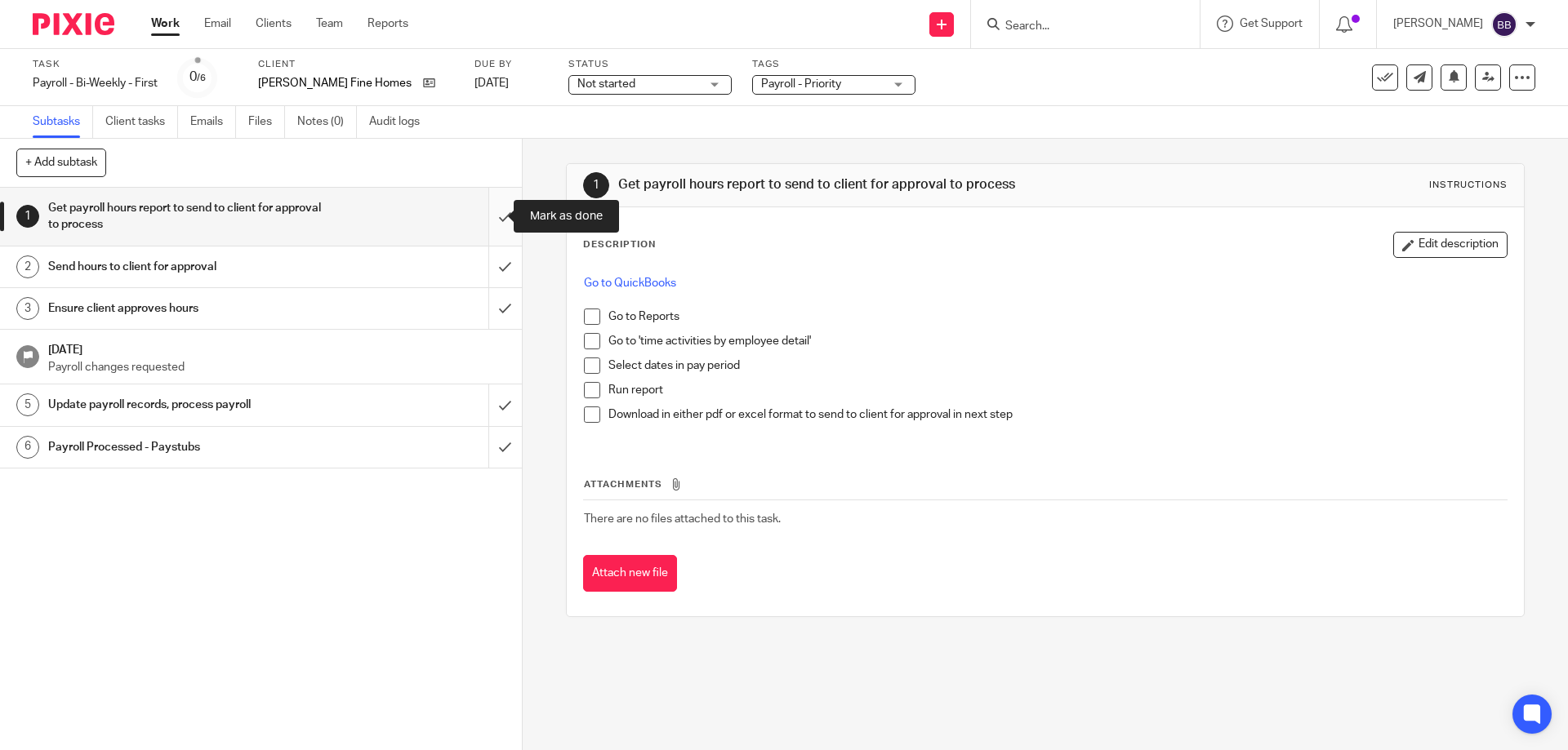
click at [485, 212] on input "submit" at bounding box center [260, 216] width 522 height 58
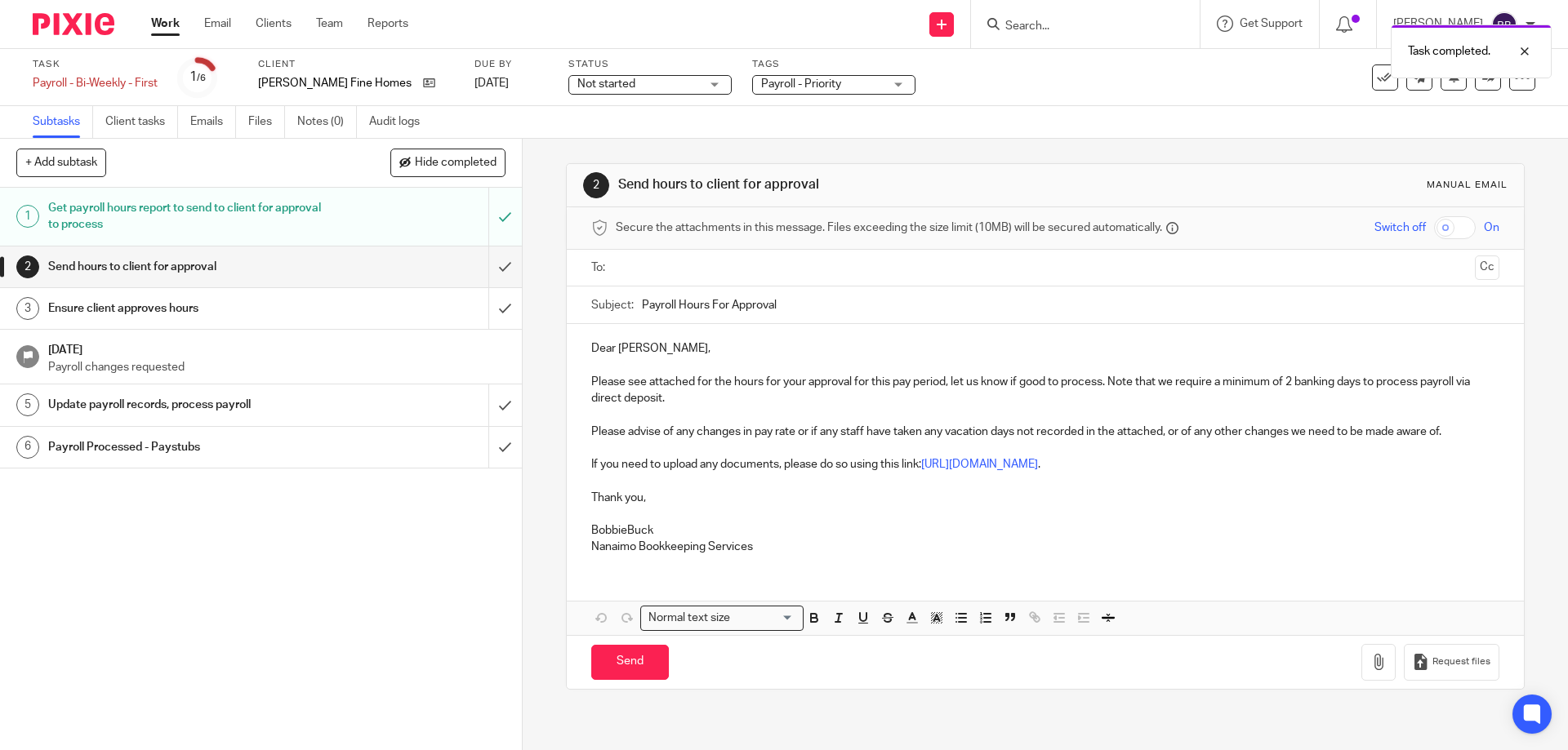
click at [612, 348] on p "Dear Avi," at bounding box center [1044, 348] width 907 height 16
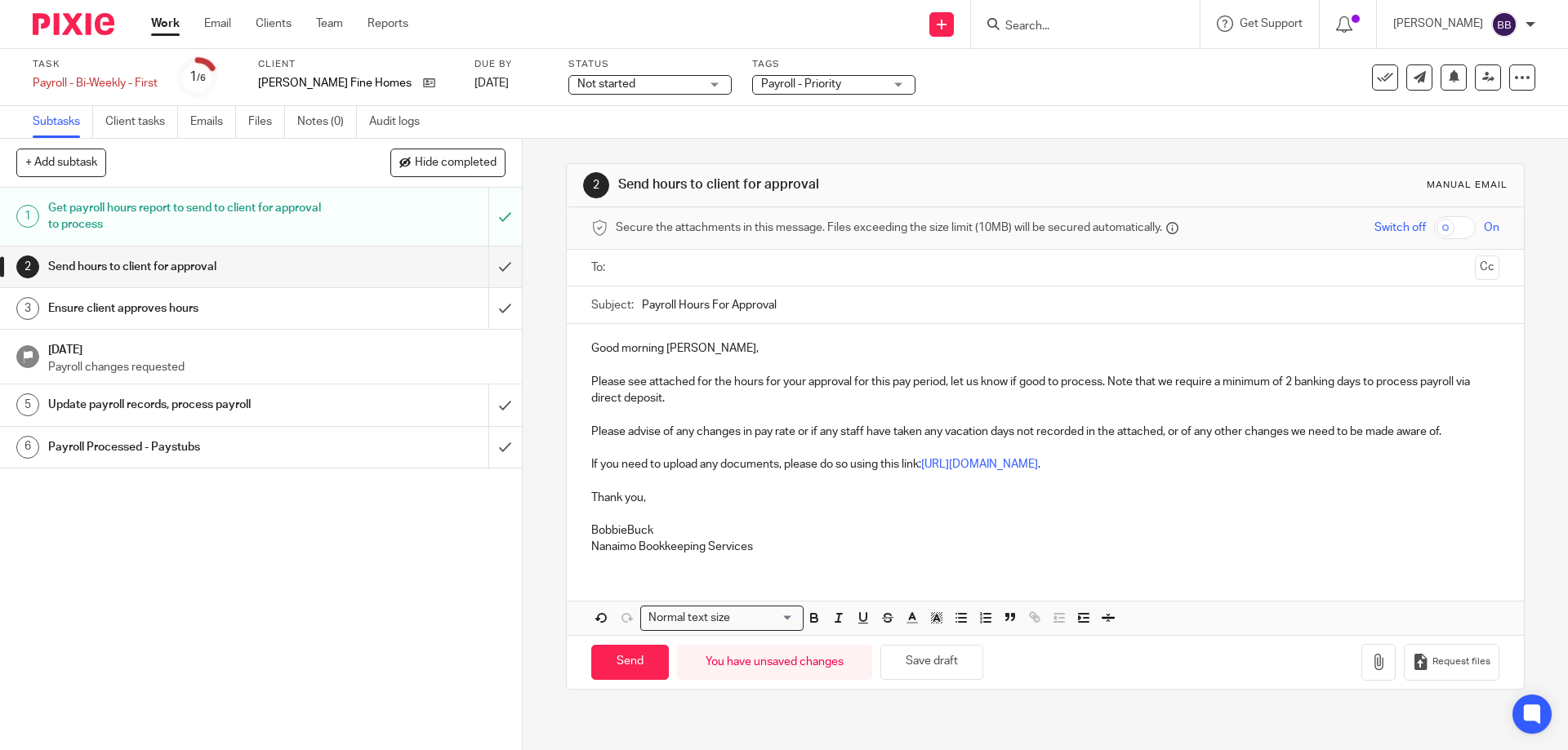
drag, startPoint x: 681, startPoint y: 397, endPoint x: 672, endPoint y: 406, distance: 12.7
click at [673, 405] on p "Please see attached for the hours for your approval for this pay period, let us…" at bounding box center [1044, 390] width 907 height 34
drag, startPoint x: 645, startPoint y: 380, endPoint x: 694, endPoint y: 381, distance: 49.0
click at [694, 381] on p "Please see attached for the hours for your approval for this pay period, let us…" at bounding box center [1044, 390] width 907 height 34
click at [679, 399] on p "Please see below for the hours for your approval for this pay period, let us kn…" at bounding box center [1044, 390] width 907 height 34
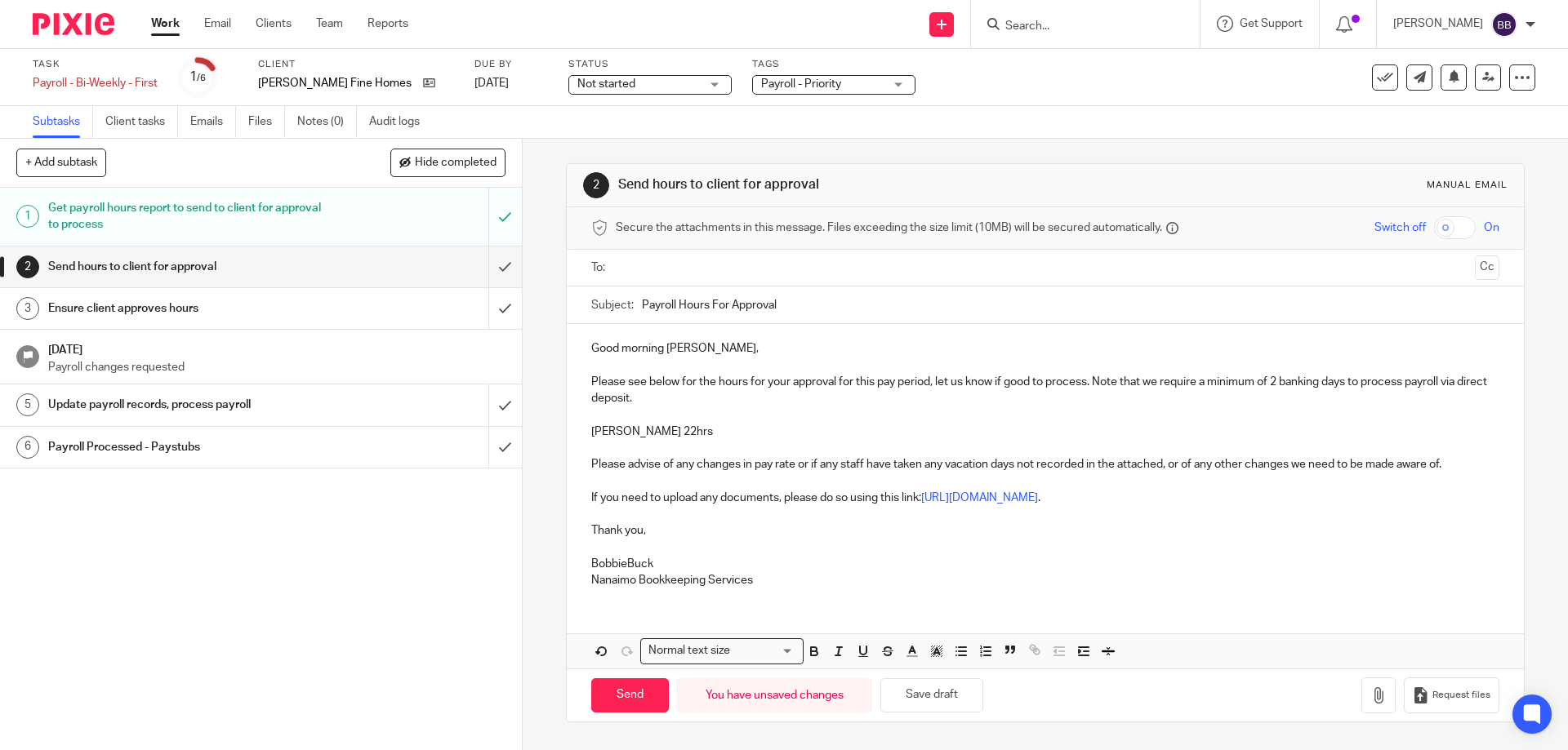
click at [623, 569] on p "BobbieBuck" at bounding box center [1044, 564] width 907 height 16
click at [630, 267] on input "text" at bounding box center [1044, 268] width 845 height 19
click at [1475, 269] on button "Cc" at bounding box center [1486, 269] width 24 height 24
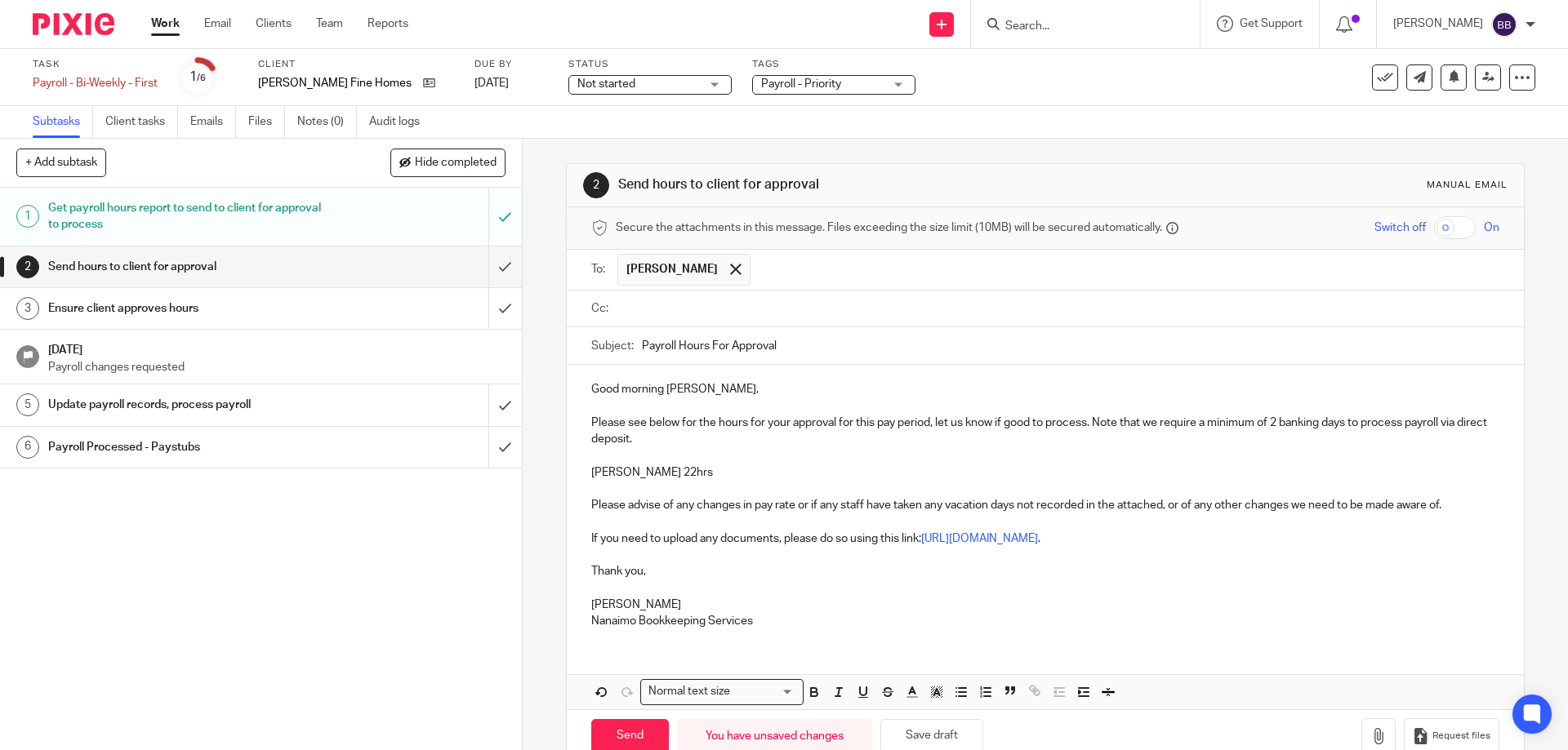
click at [639, 309] on input "text" at bounding box center [1057, 309] width 870 height 19
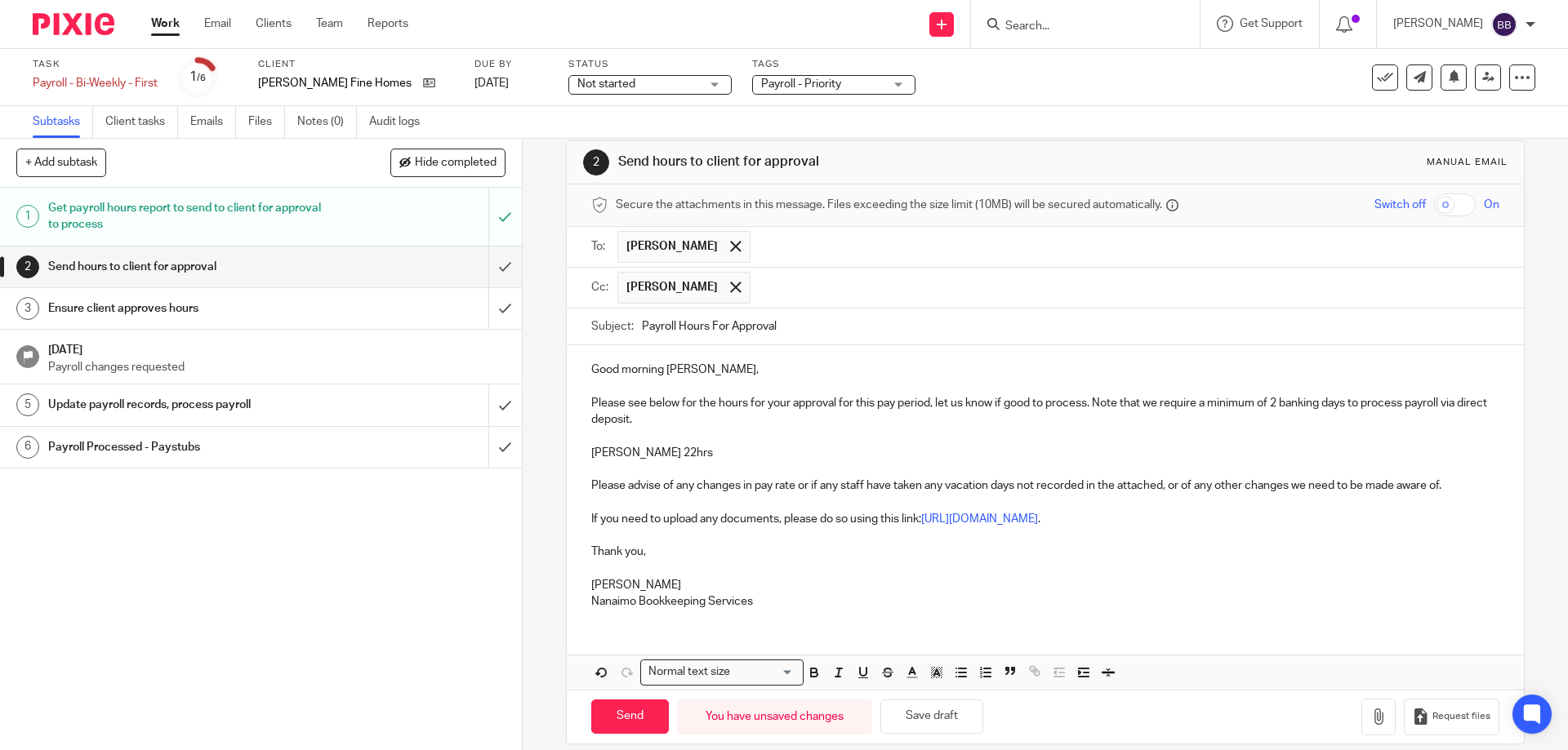
scroll to position [41, 0]
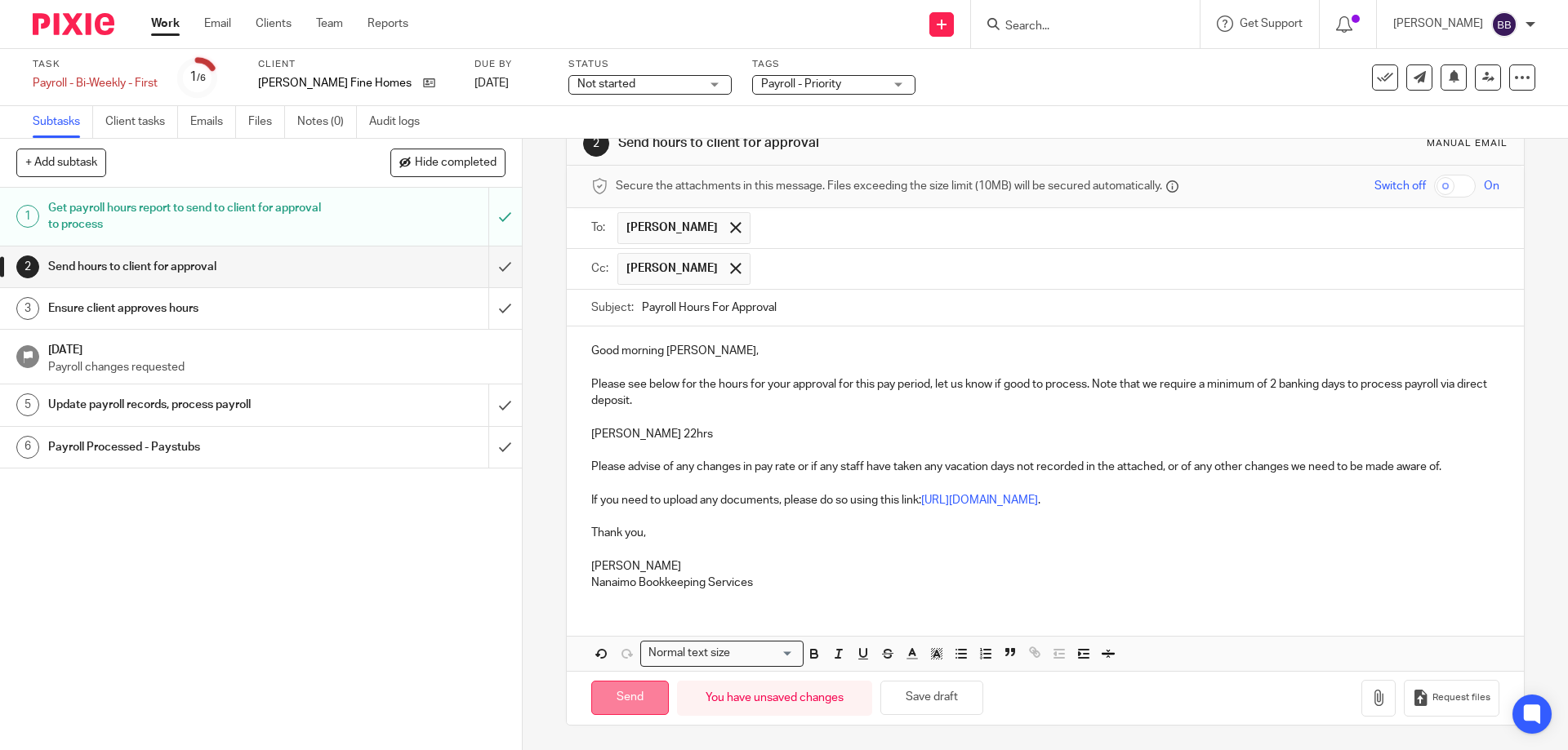
click at [634, 698] on input "Send" at bounding box center [629, 698] width 78 height 36
type input "Sent"
click at [169, 24] on link "Work" at bounding box center [165, 23] width 29 height 16
